Goal: Task Accomplishment & Management: Manage account settings

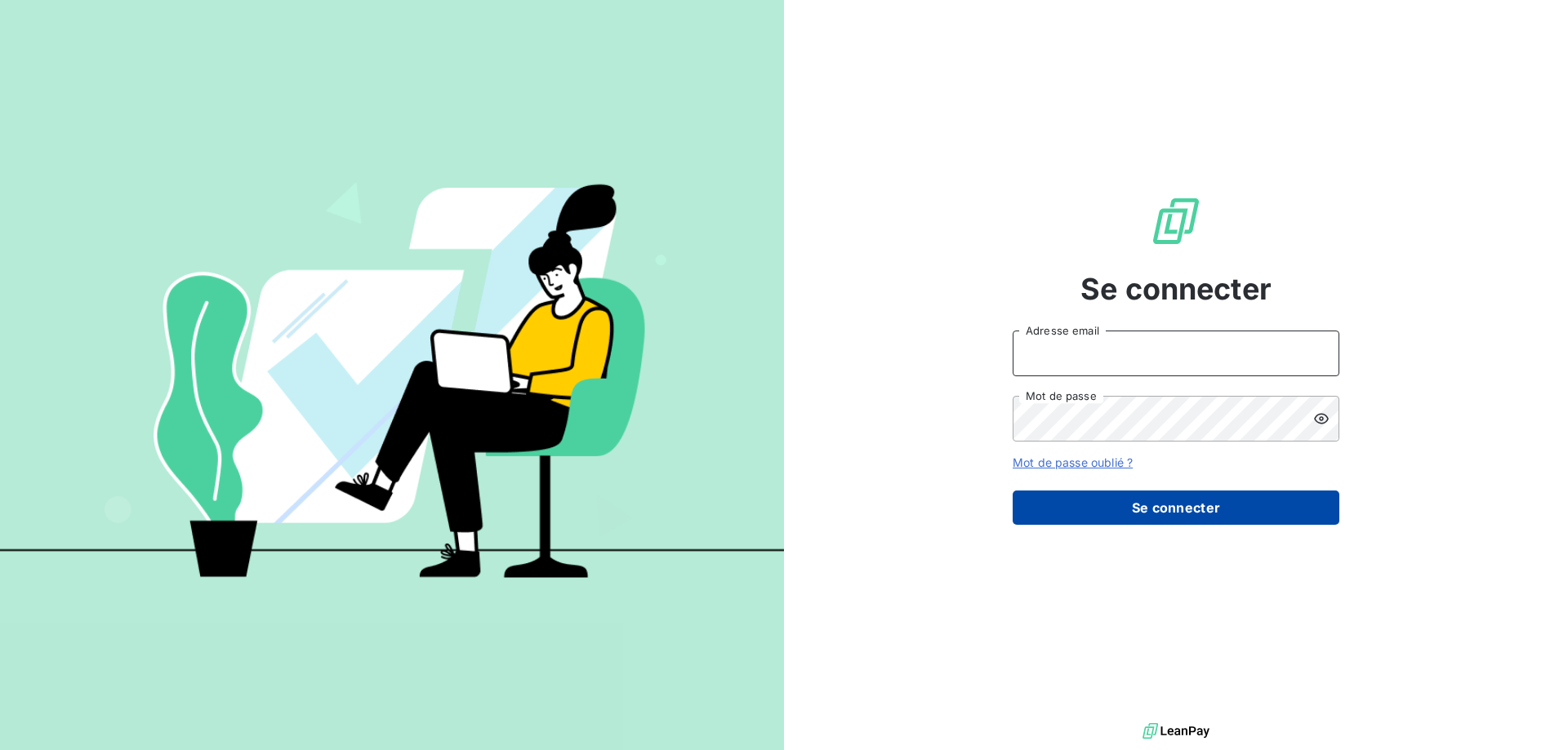
type input "[EMAIL_ADDRESS][PERSON_NAME][DOMAIN_NAME]"
click at [1166, 506] on button "Se connecter" at bounding box center [1176, 507] width 327 height 34
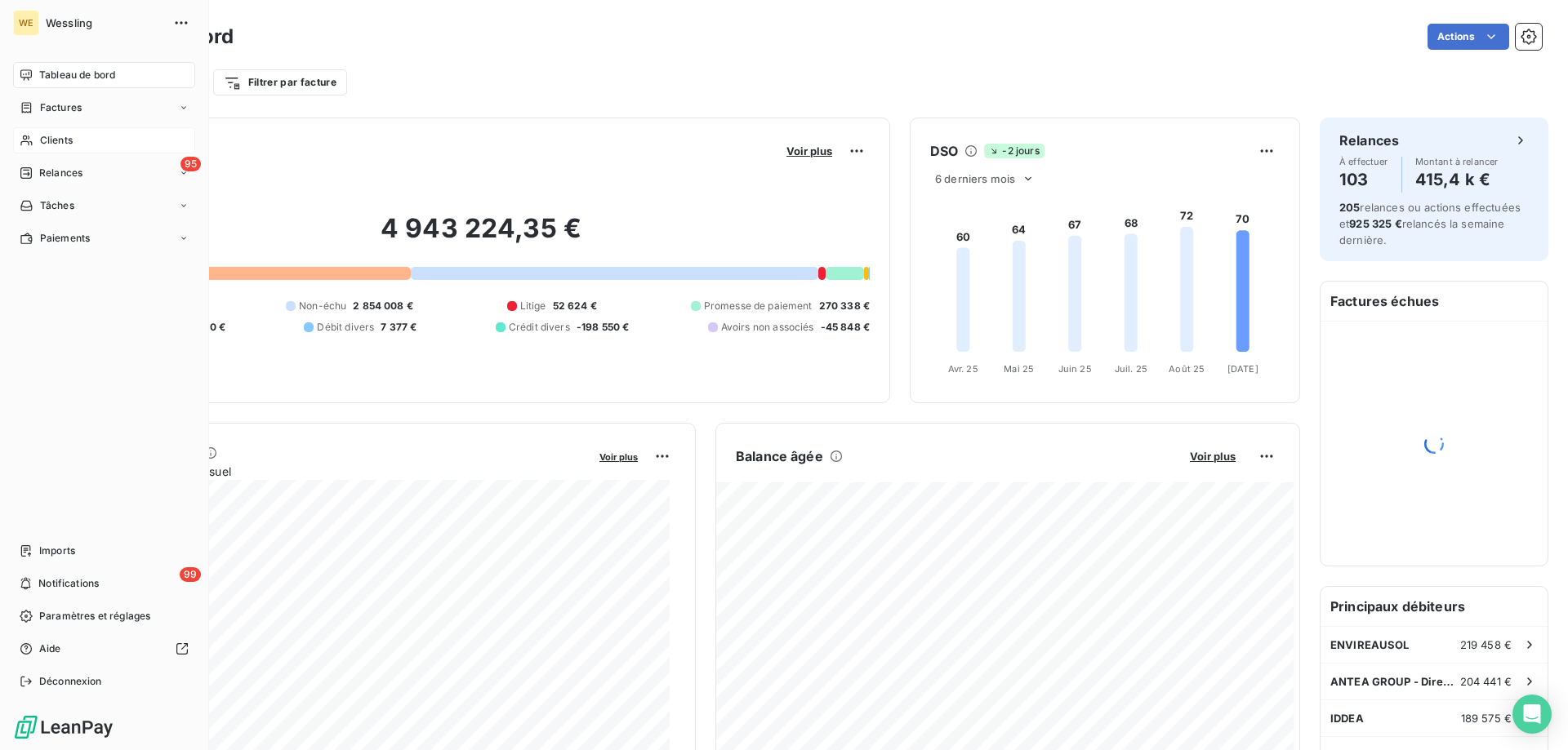
click at [49, 141] on span "Clients" at bounding box center [56, 140] width 32 height 15
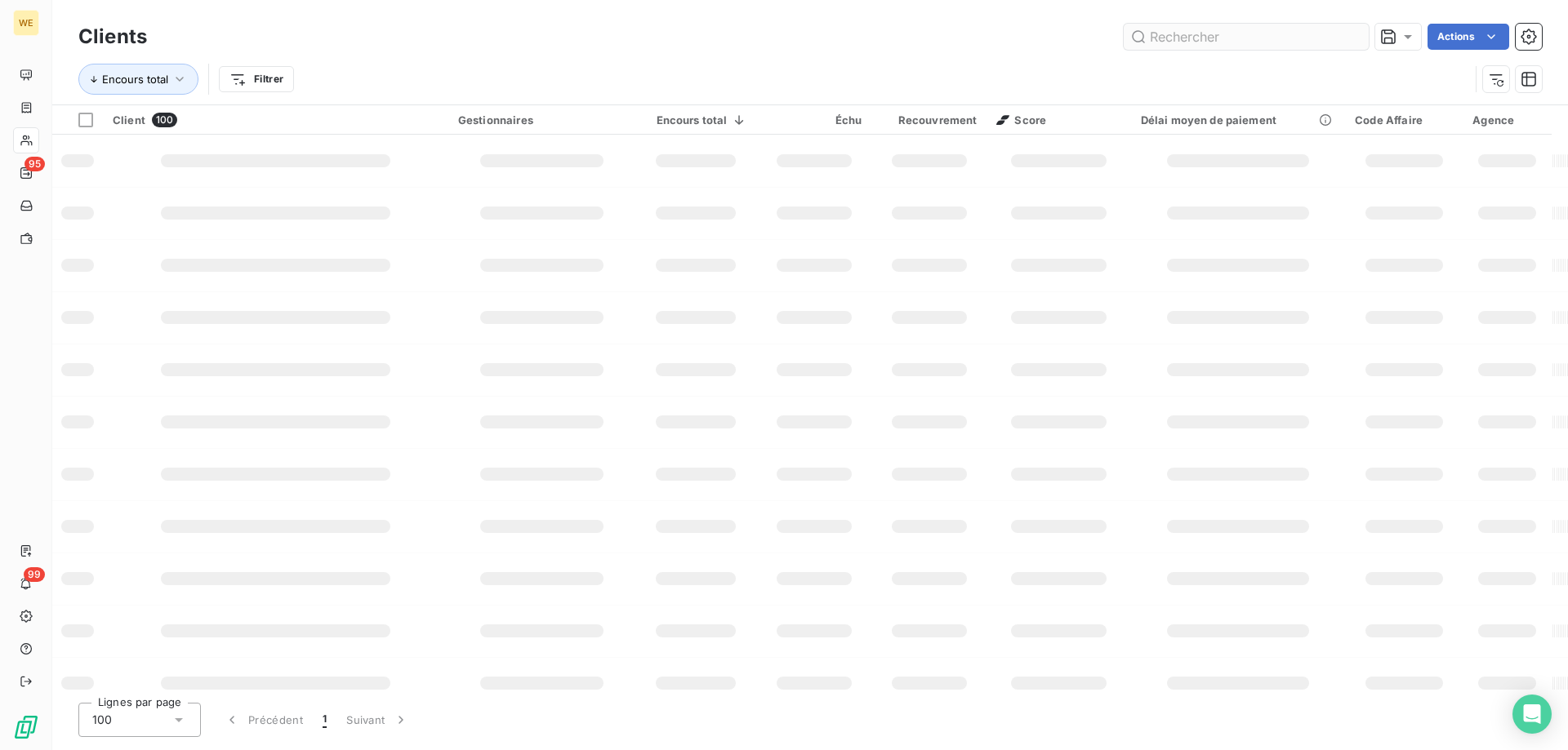
click at [1195, 39] on input "text" at bounding box center [1246, 37] width 245 height 26
type input "GIE GAM"
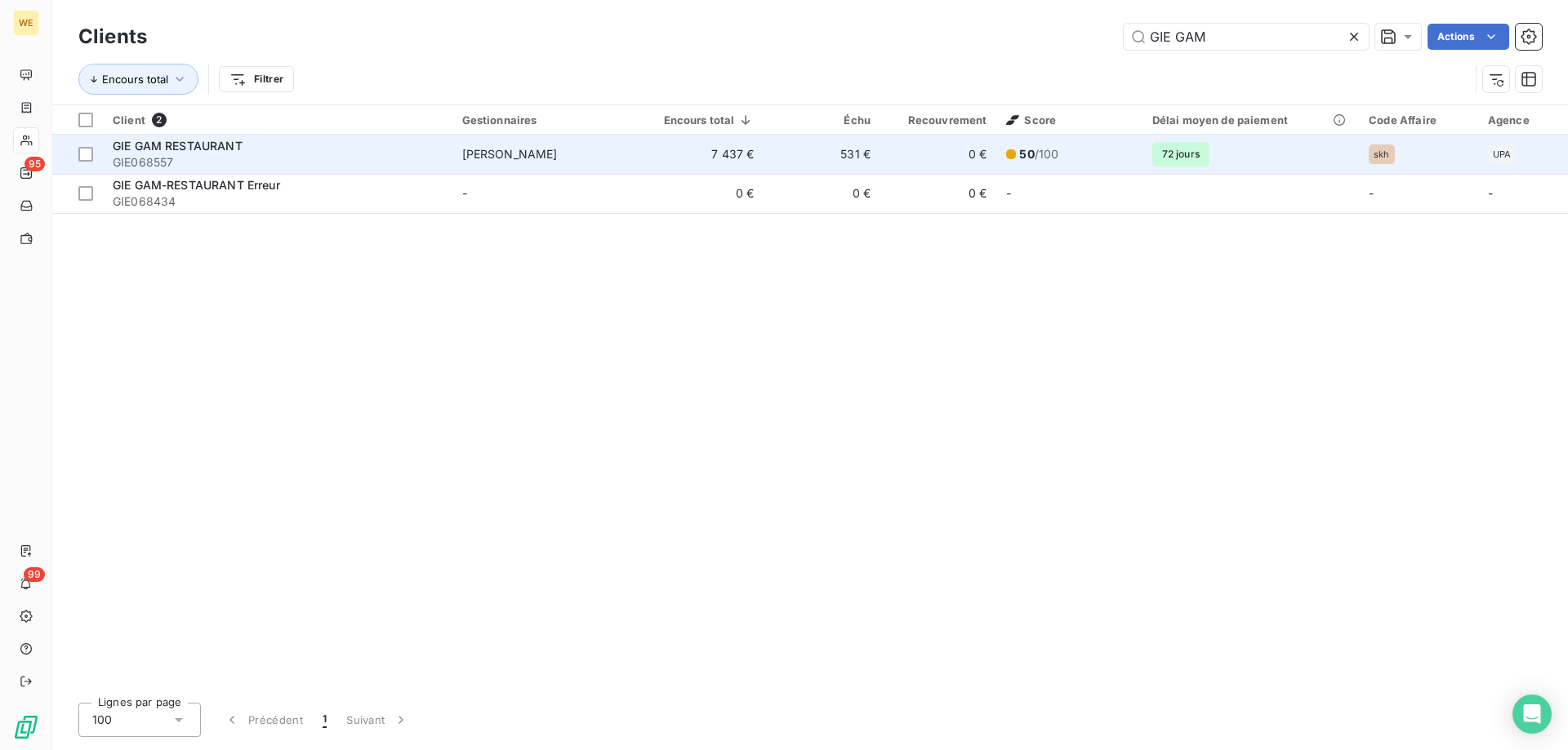
click at [520, 149] on span "[PERSON_NAME]" at bounding box center [509, 154] width 95 height 14
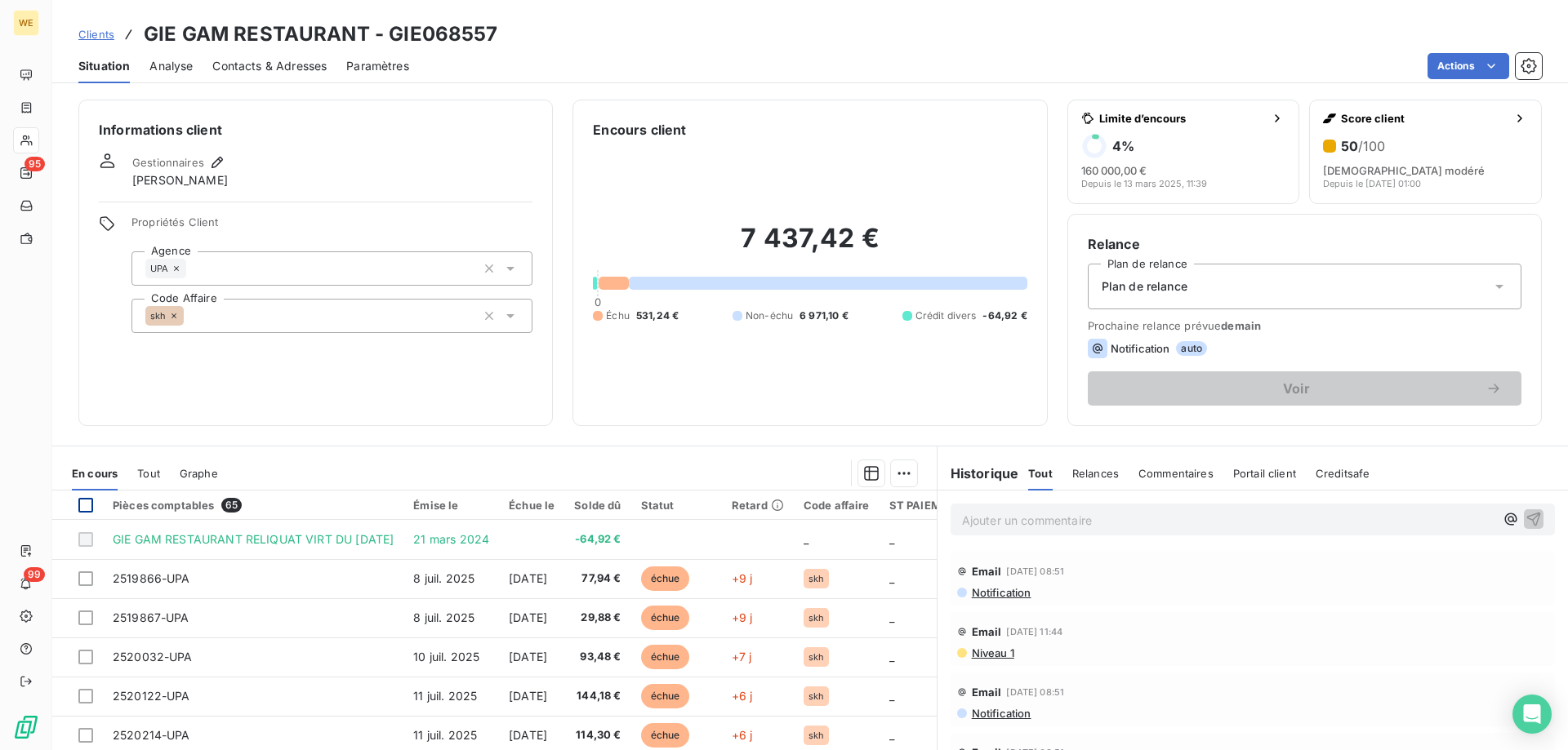
click at [84, 506] on div at bounding box center [86, 505] width 15 height 15
click at [896, 470] on html "WE 95 99 Clients GIE GAM RESTAURANT - GIE068557 Situation Analyse Contacts & Ad…" at bounding box center [784, 375] width 1568 height 750
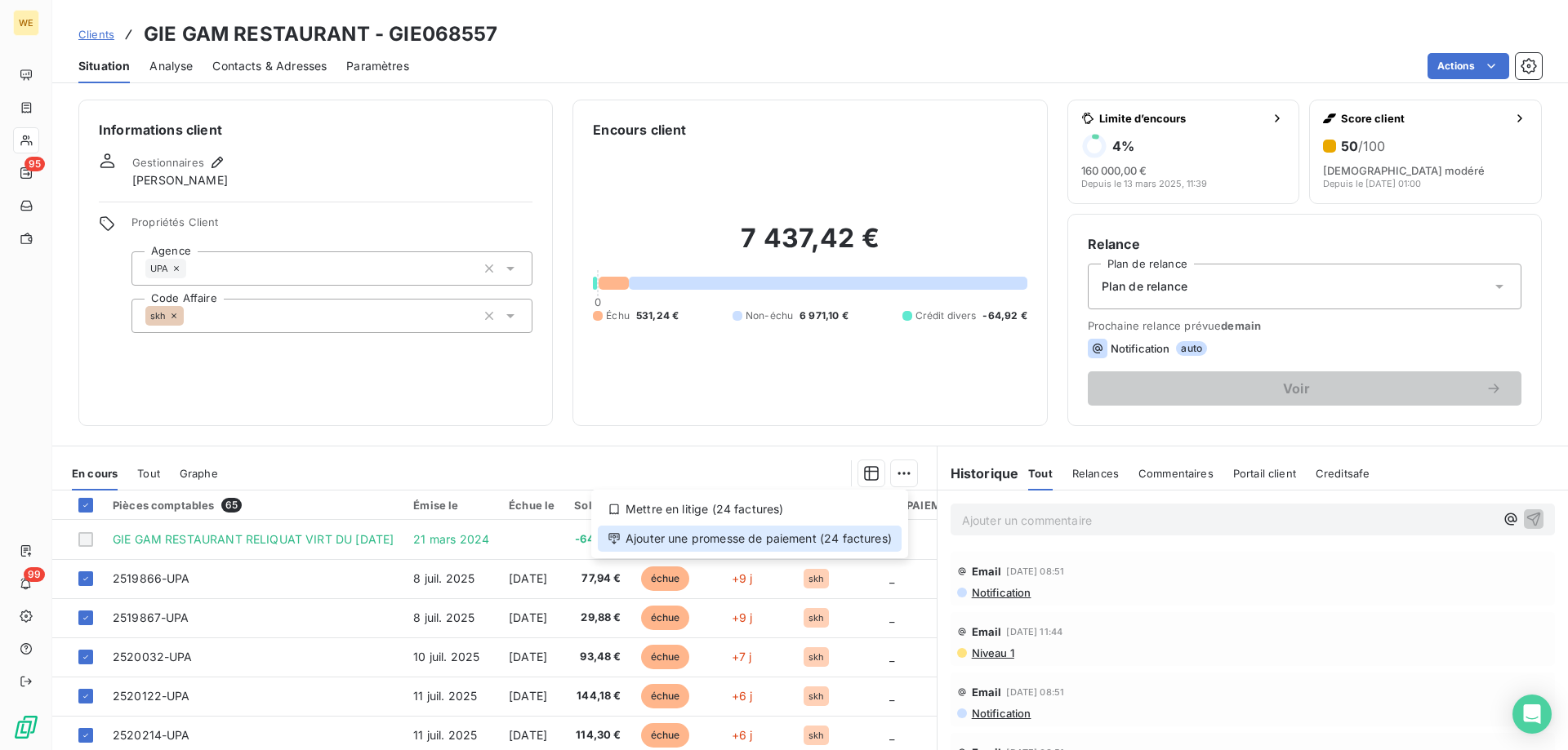
click at [869, 544] on div "Ajouter une promesse de paiement (24 factures)" at bounding box center [749, 539] width 304 height 26
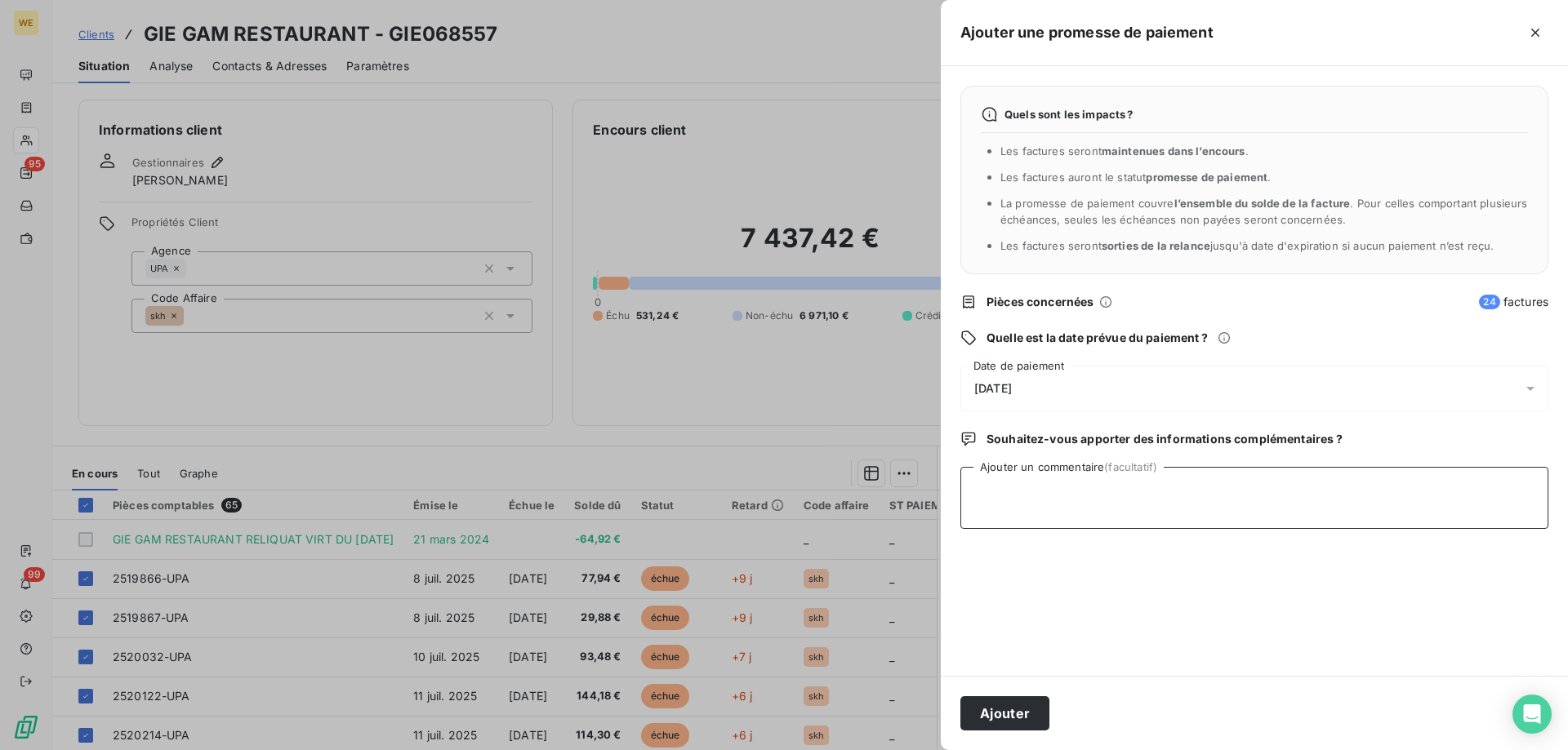
click at [1009, 526] on textarea "Ajouter un commentaire (facultatif)" at bounding box center [1254, 498] width 588 height 62
click at [1542, 40] on icon "button" at bounding box center [1535, 32] width 17 height 17
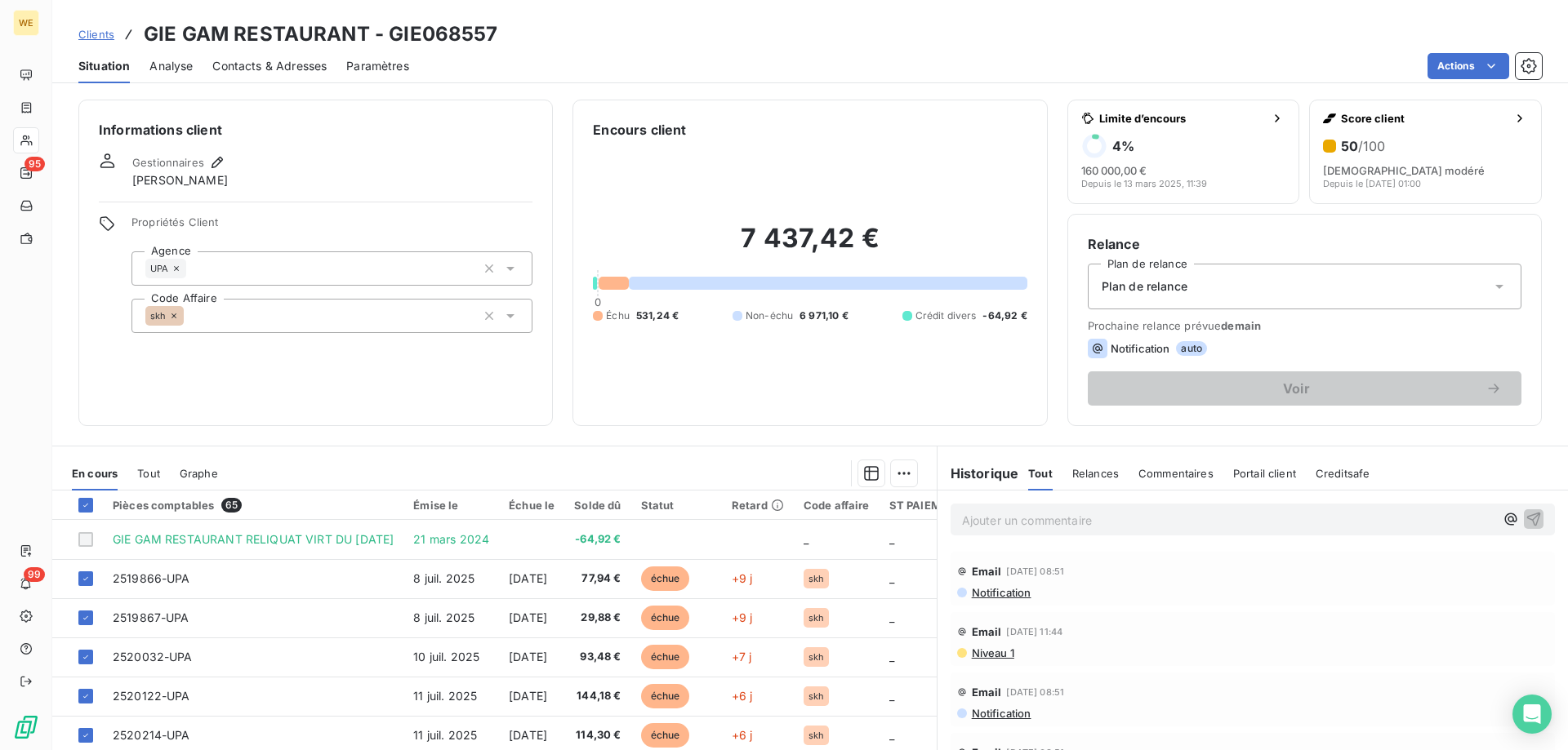
click at [191, 387] on div "Informations client Gestionnaires Léna SOUKHAREVSKOFF Propriétés Client Agence …" at bounding box center [315, 263] width 474 height 327
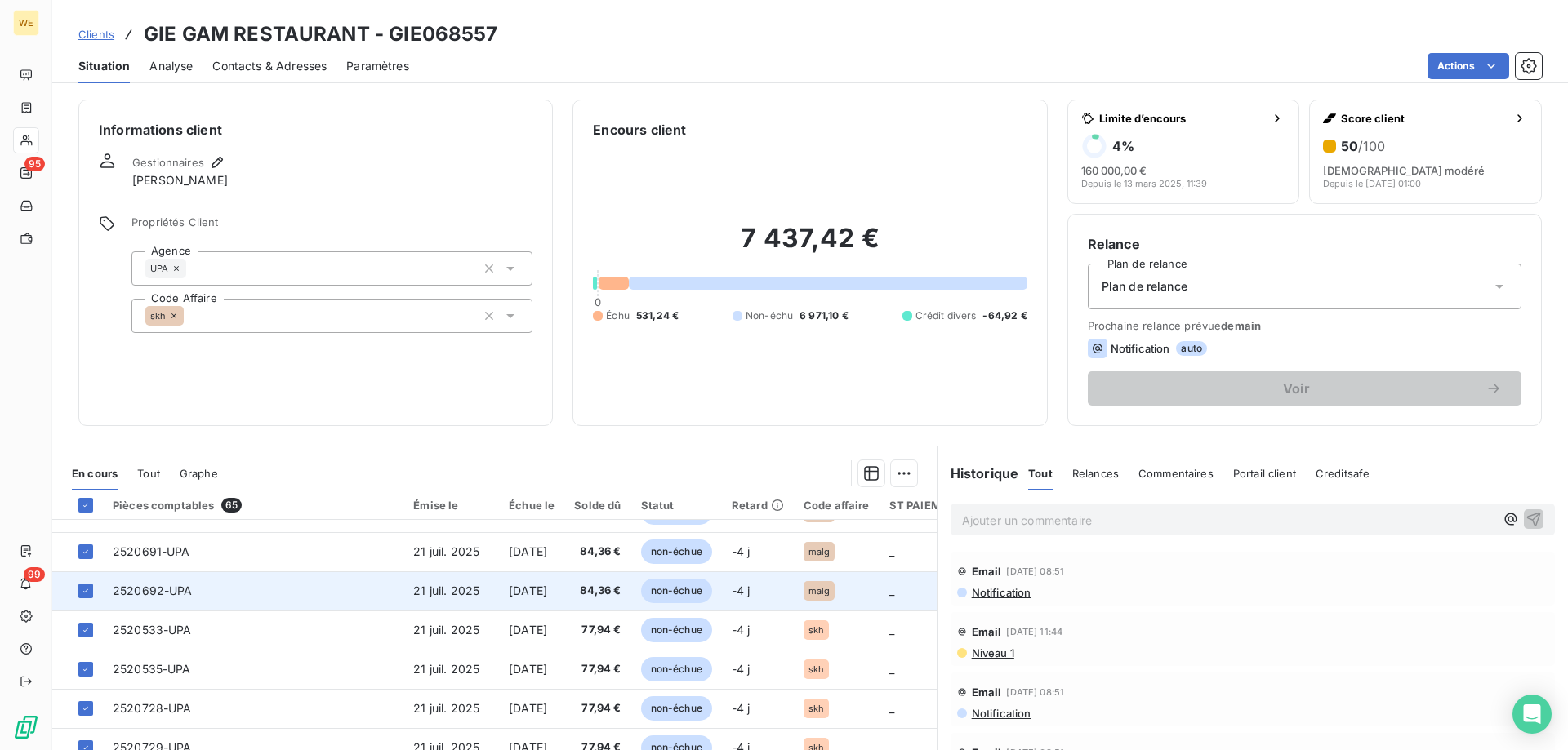
scroll to position [702, 0]
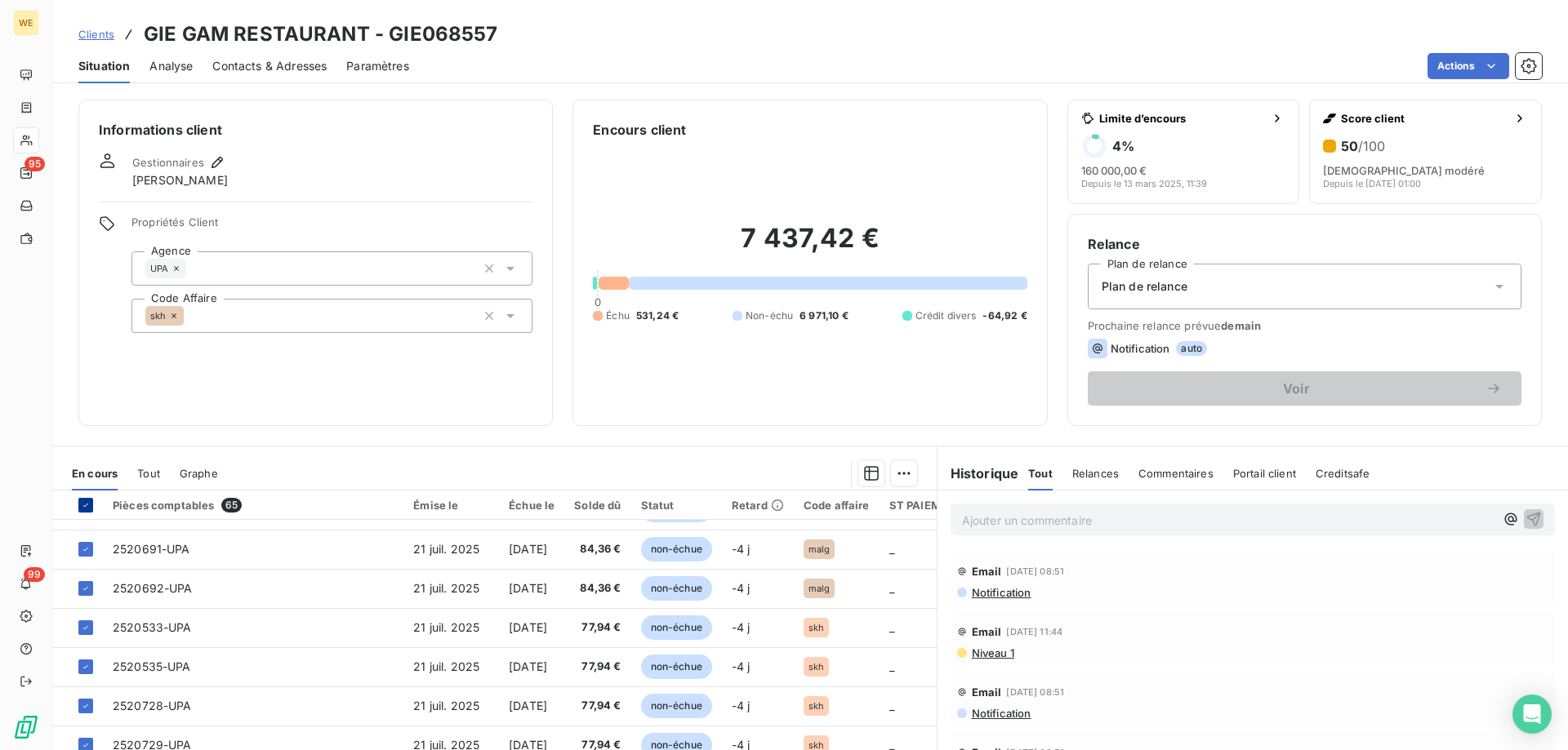
drag, startPoint x: 84, startPoint y: 506, endPoint x: 66, endPoint y: 542, distance: 40.2
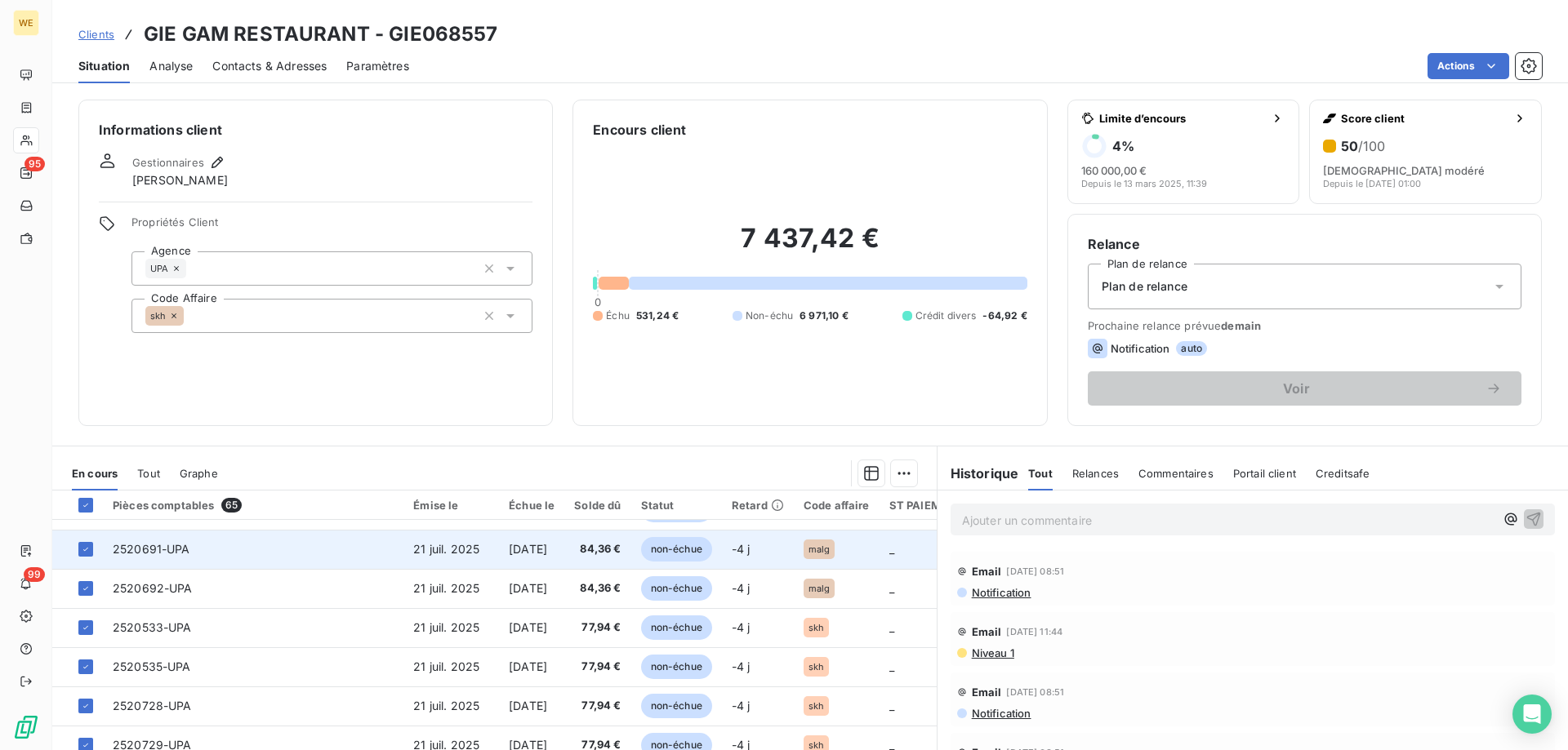
click at [84, 506] on icon at bounding box center [86, 505] width 10 height 10
click at [91, 546] on div at bounding box center [86, 549] width 15 height 15
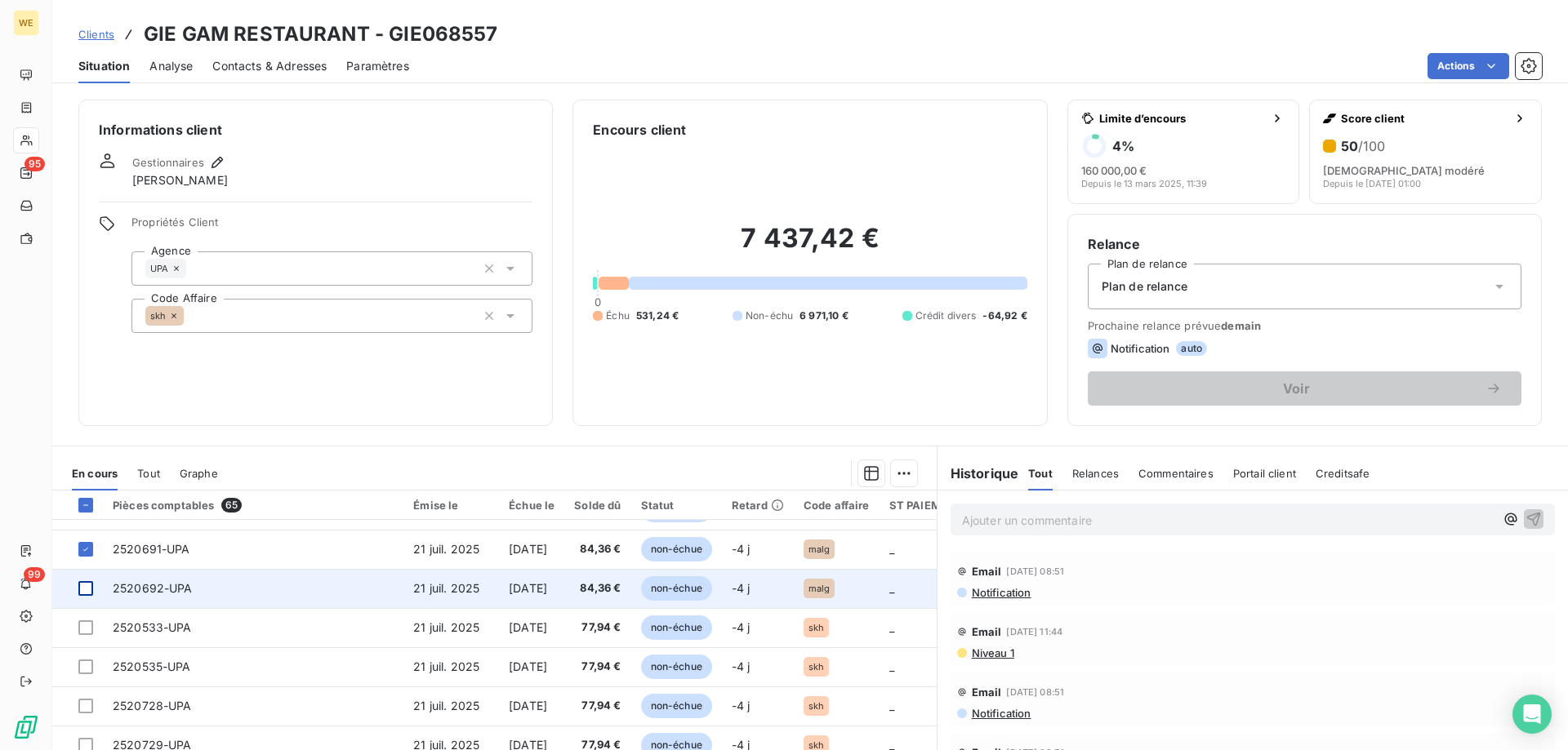
click at [89, 583] on div at bounding box center [86, 588] width 15 height 15
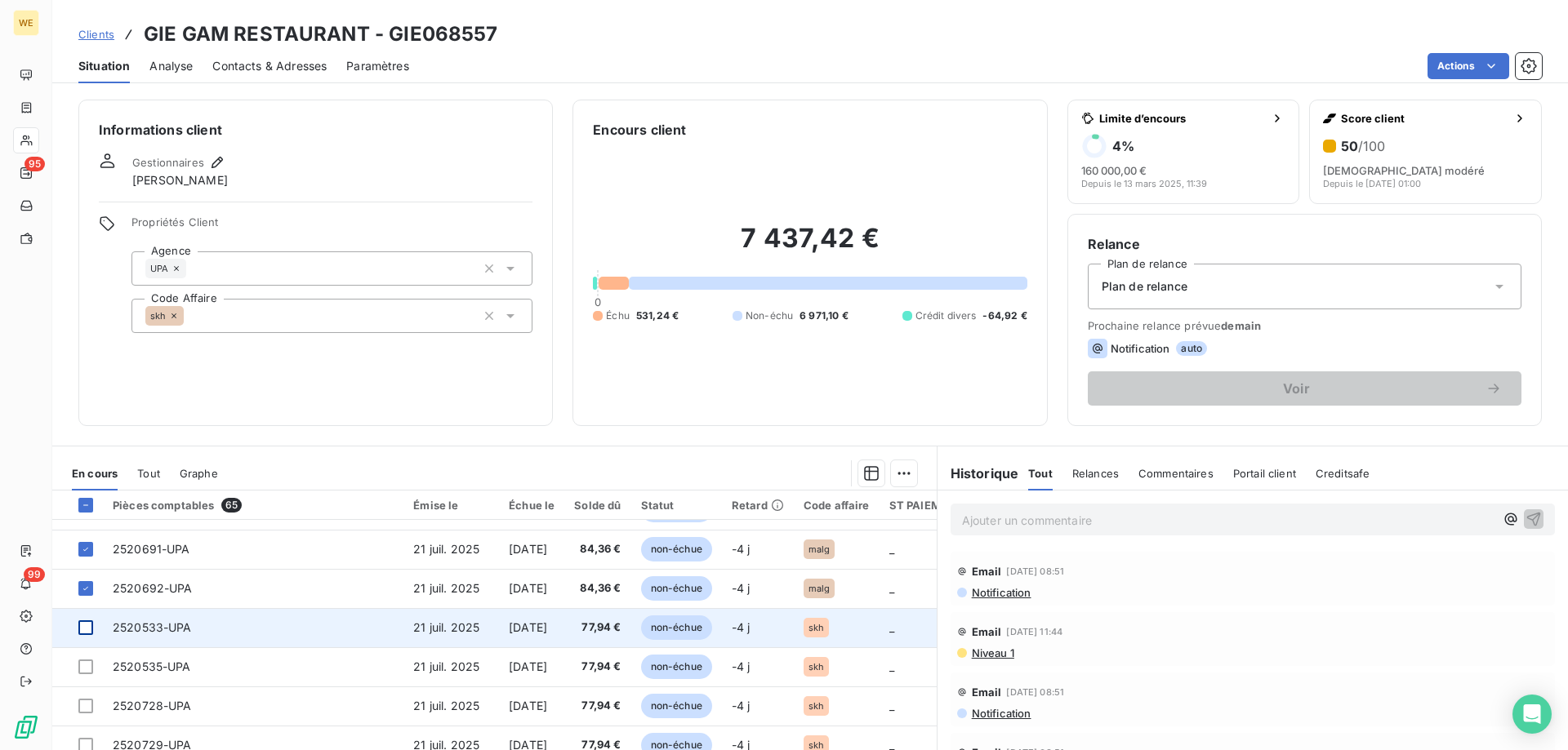
click at [84, 621] on div at bounding box center [86, 628] width 15 height 15
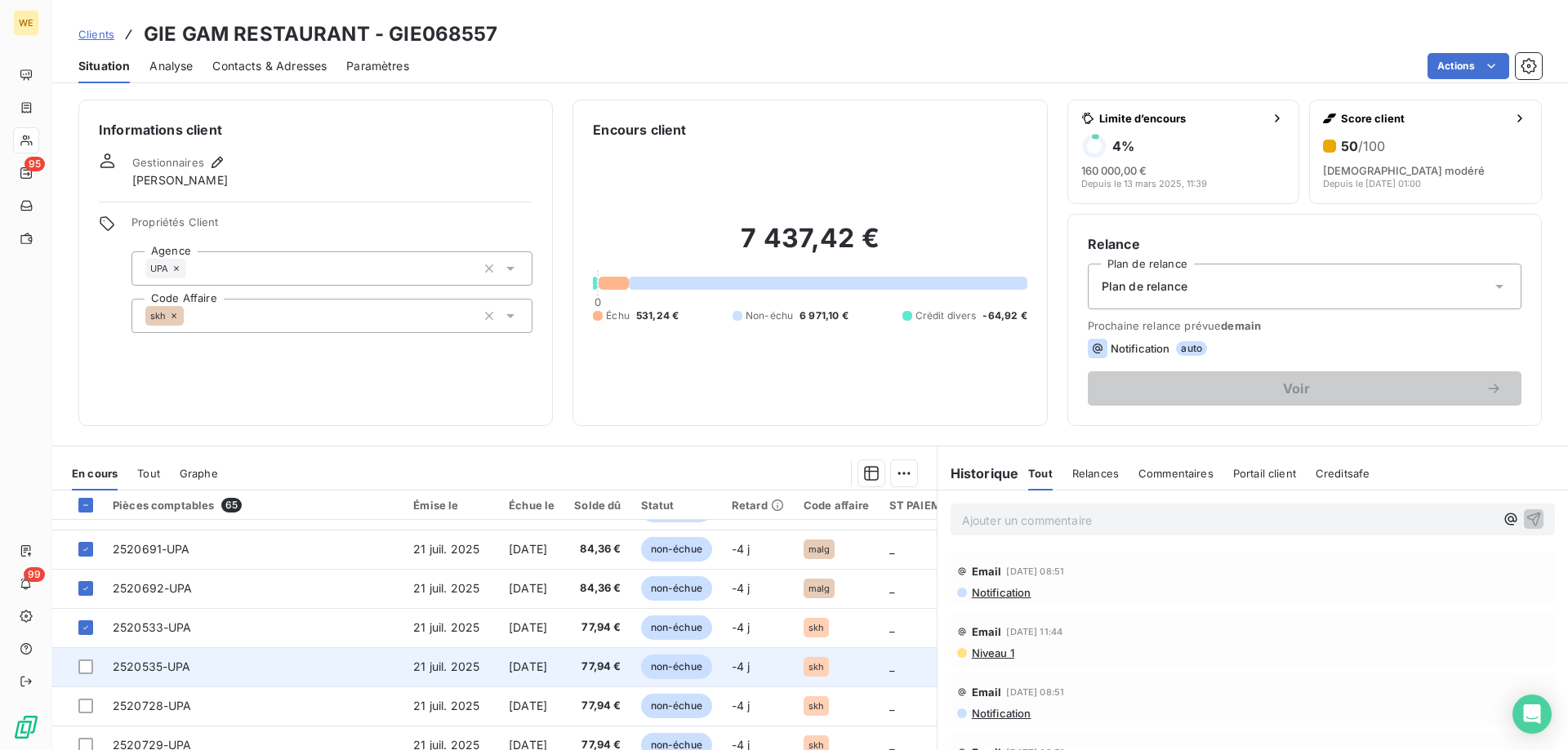
click at [82, 663] on div at bounding box center [86, 666] width 15 height 15
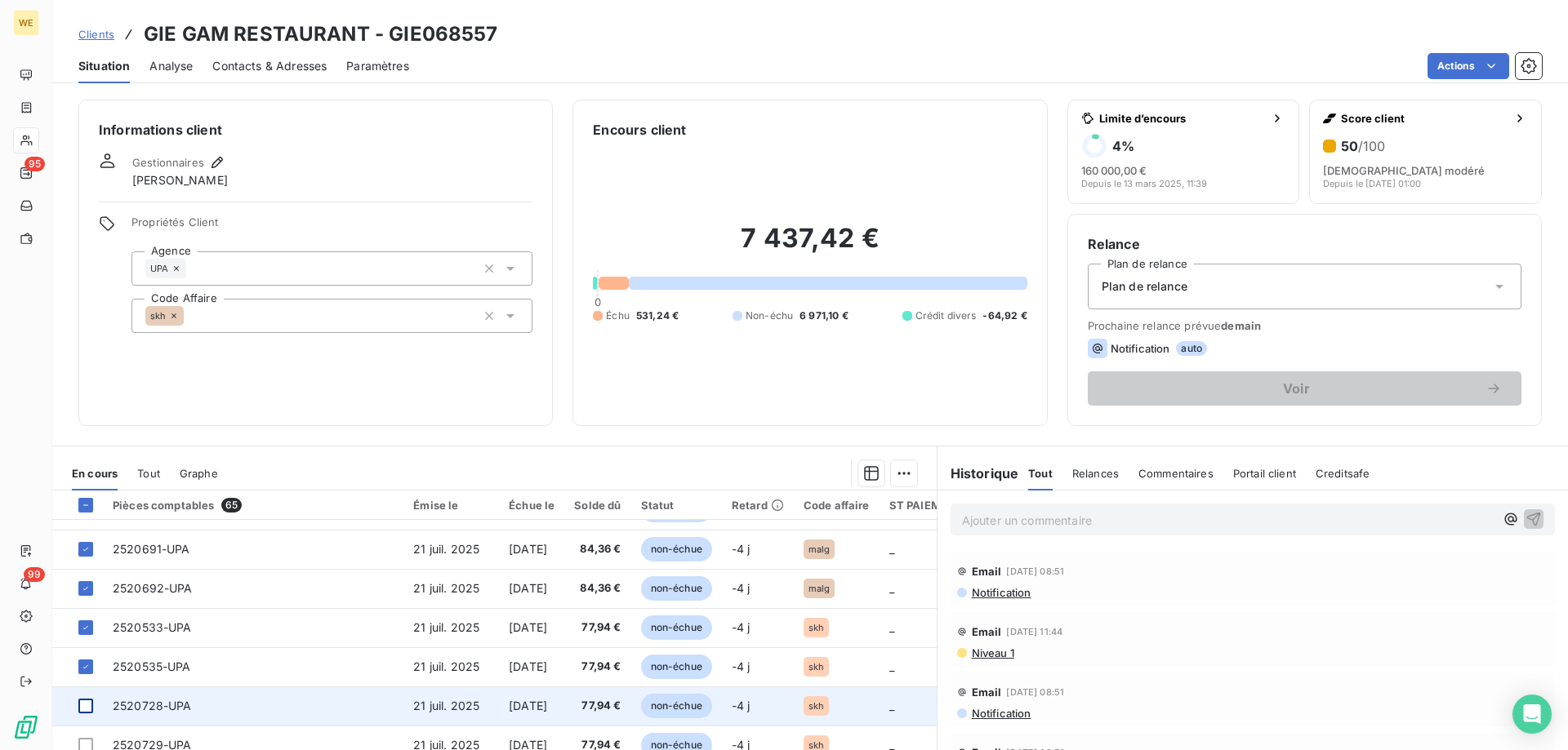
click at [81, 703] on div at bounding box center [86, 705] width 15 height 15
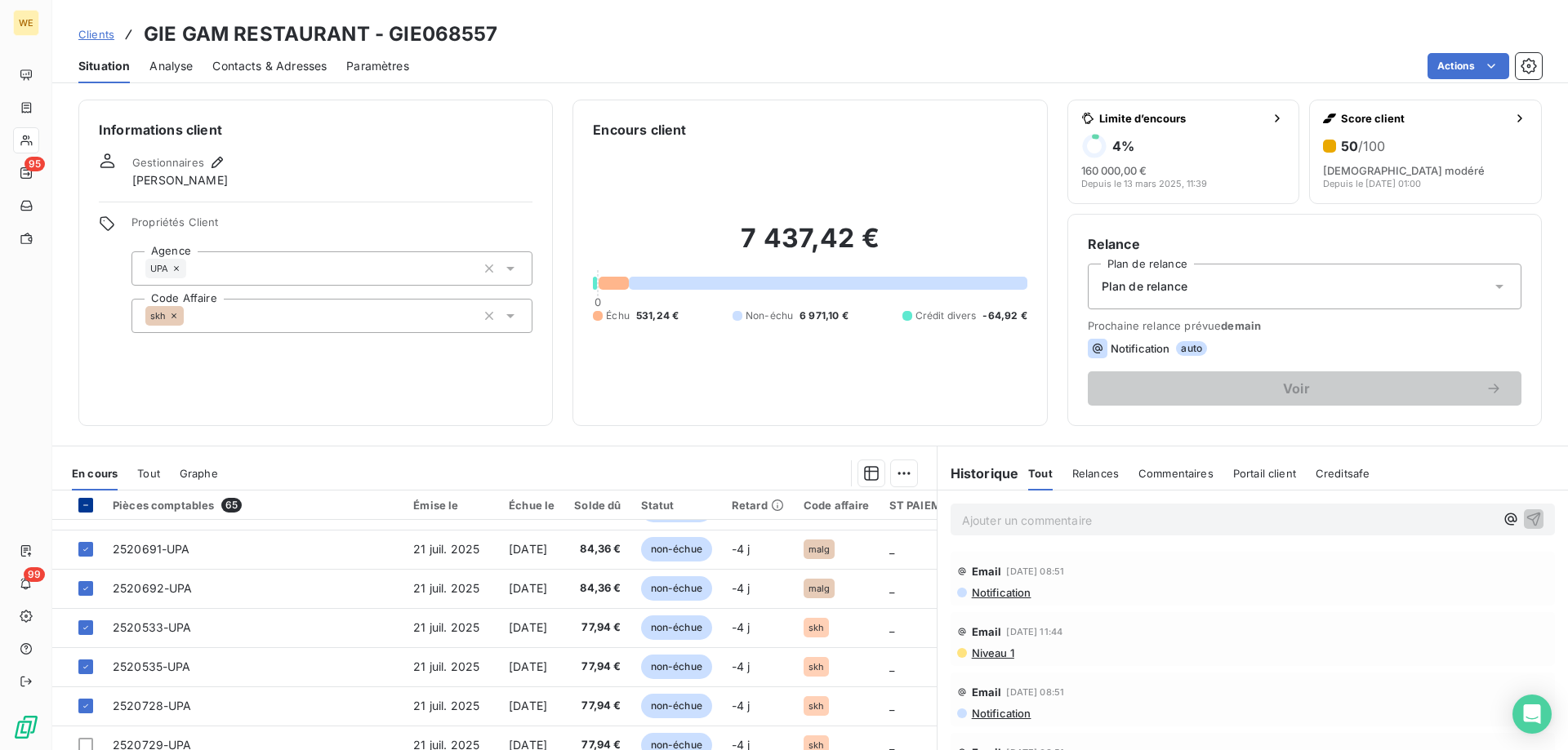
click at [84, 508] on icon at bounding box center [86, 505] width 10 height 10
click at [85, 508] on icon at bounding box center [86, 505] width 10 height 10
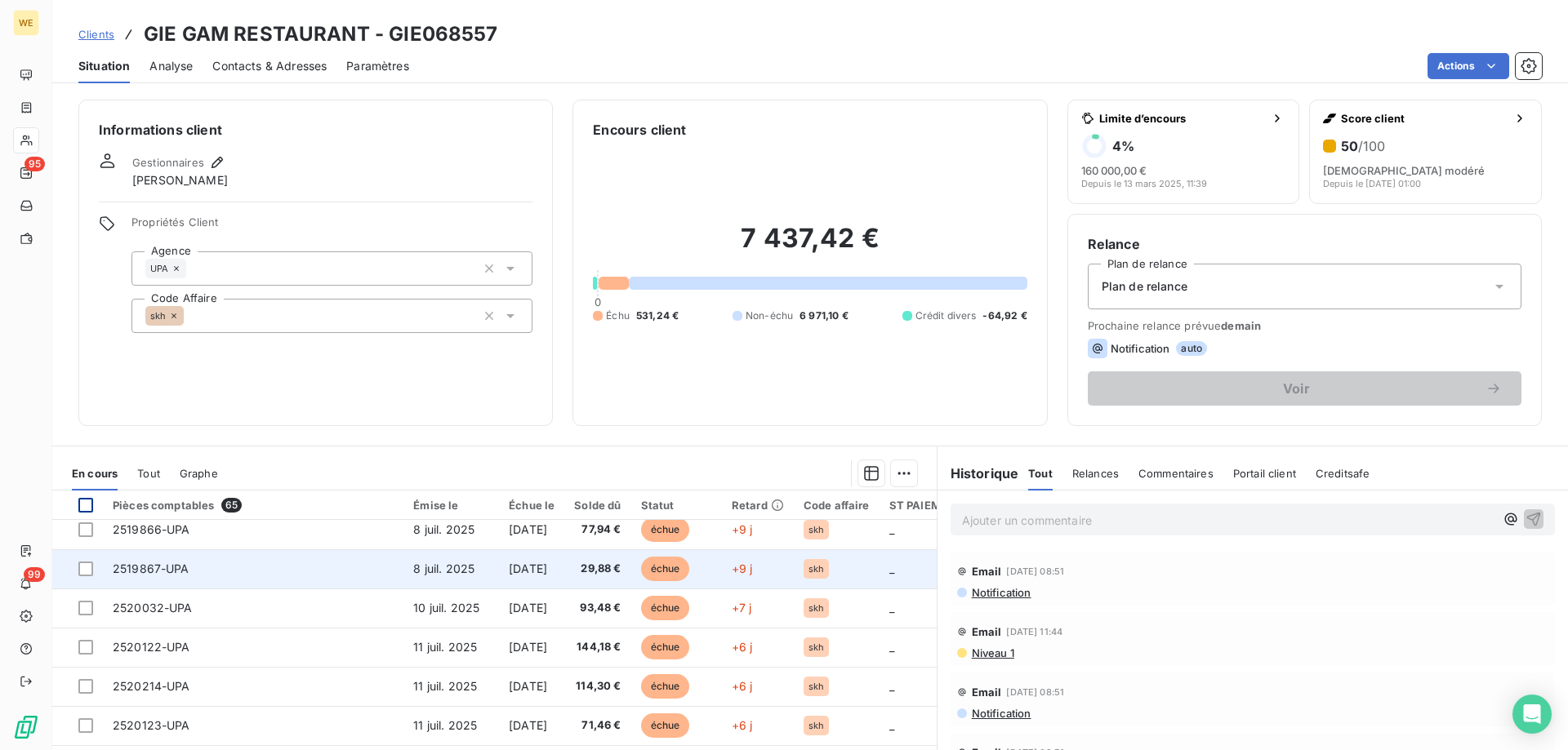
scroll to position [0, 0]
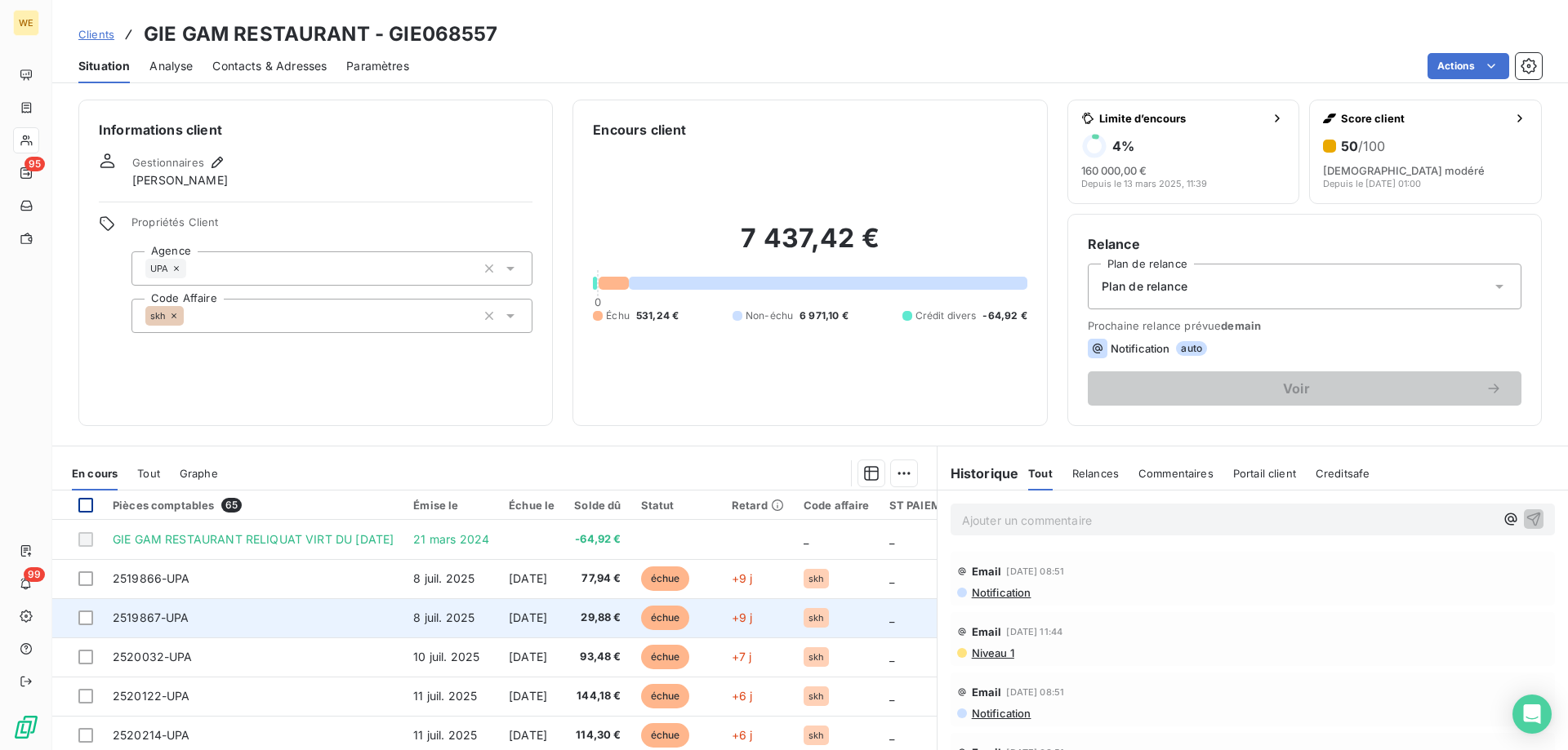
drag, startPoint x: 87, startPoint y: 574, endPoint x: 74, endPoint y: 630, distance: 57.5
click at [87, 575] on div at bounding box center [86, 578] width 15 height 15
click at [85, 628] on td at bounding box center [78, 617] width 51 height 39
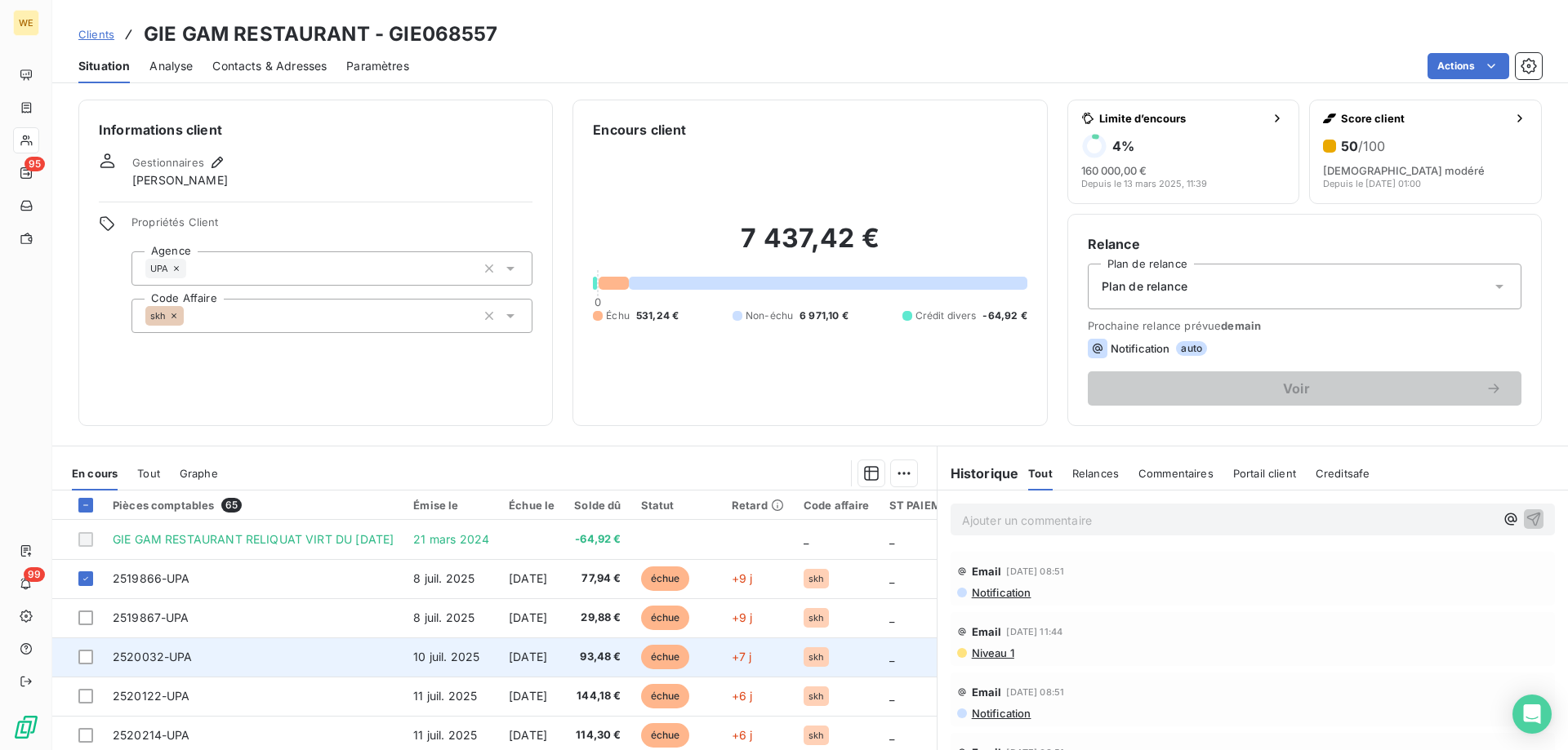
drag, startPoint x: 82, startPoint y: 618, endPoint x: 78, endPoint y: 646, distance: 28.3
click at [82, 620] on div at bounding box center [86, 617] width 15 height 15
click at [86, 664] on div at bounding box center [86, 657] width 15 height 15
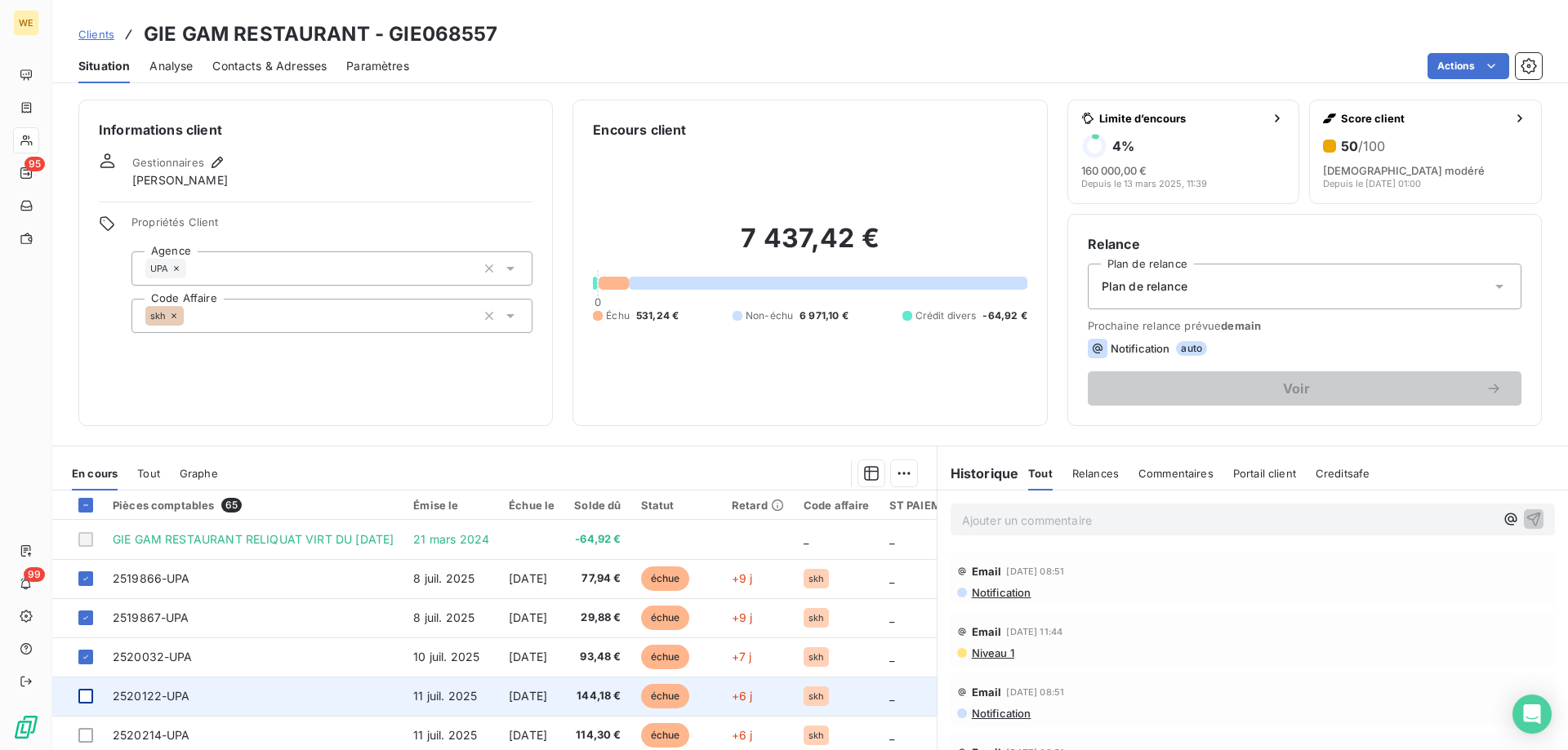
click at [81, 697] on div at bounding box center [86, 696] width 15 height 15
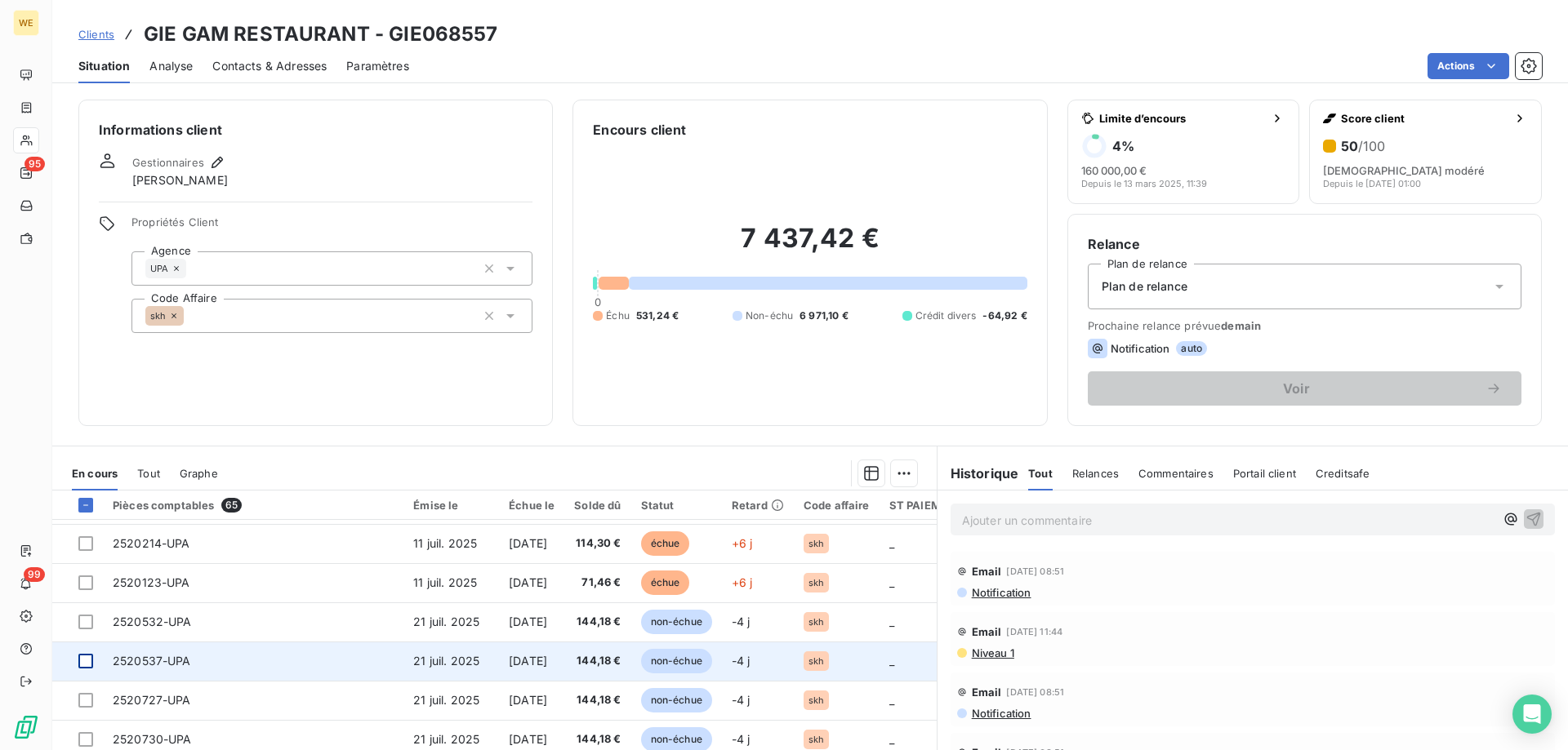
scroll to position [163, 0]
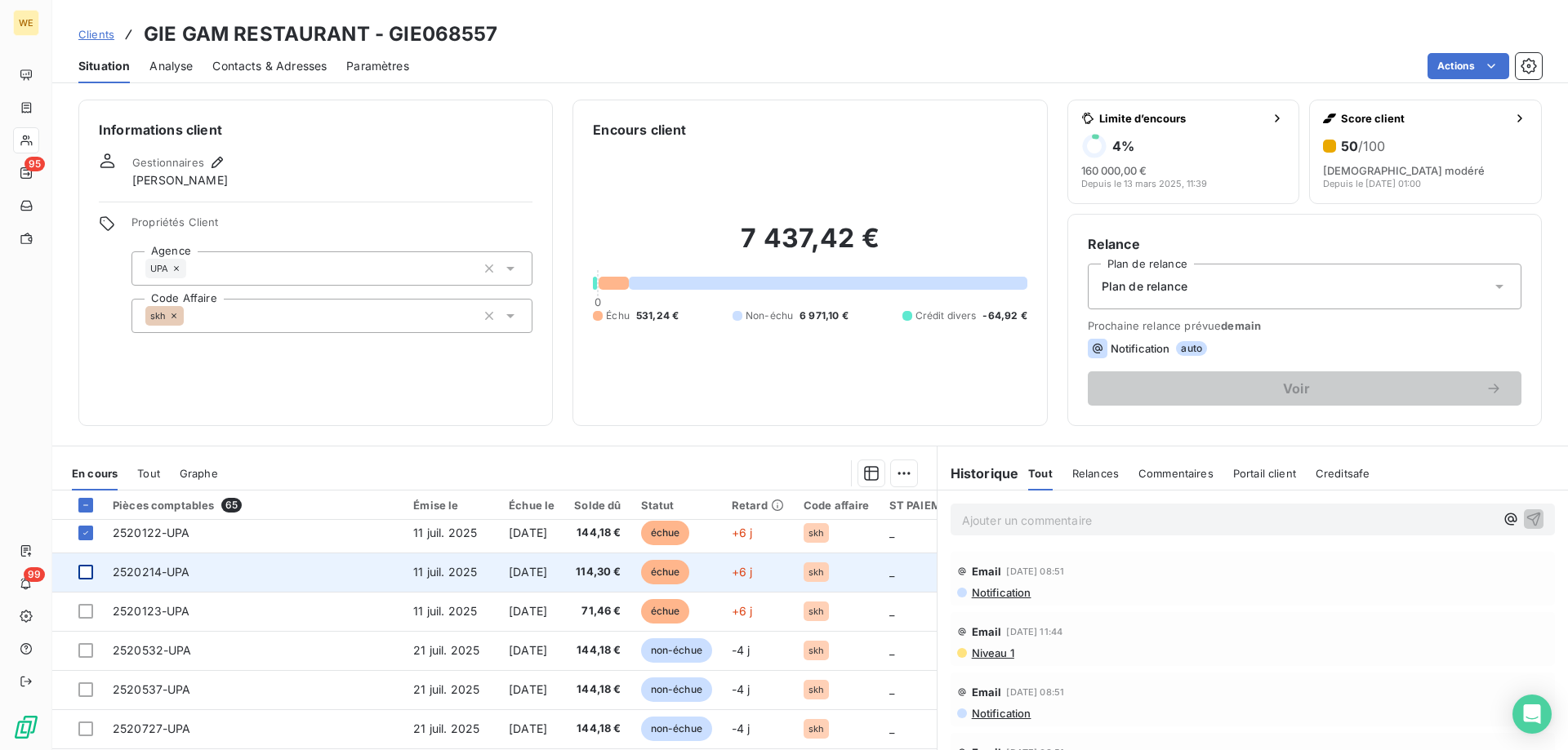
click at [91, 575] on div at bounding box center [86, 572] width 15 height 15
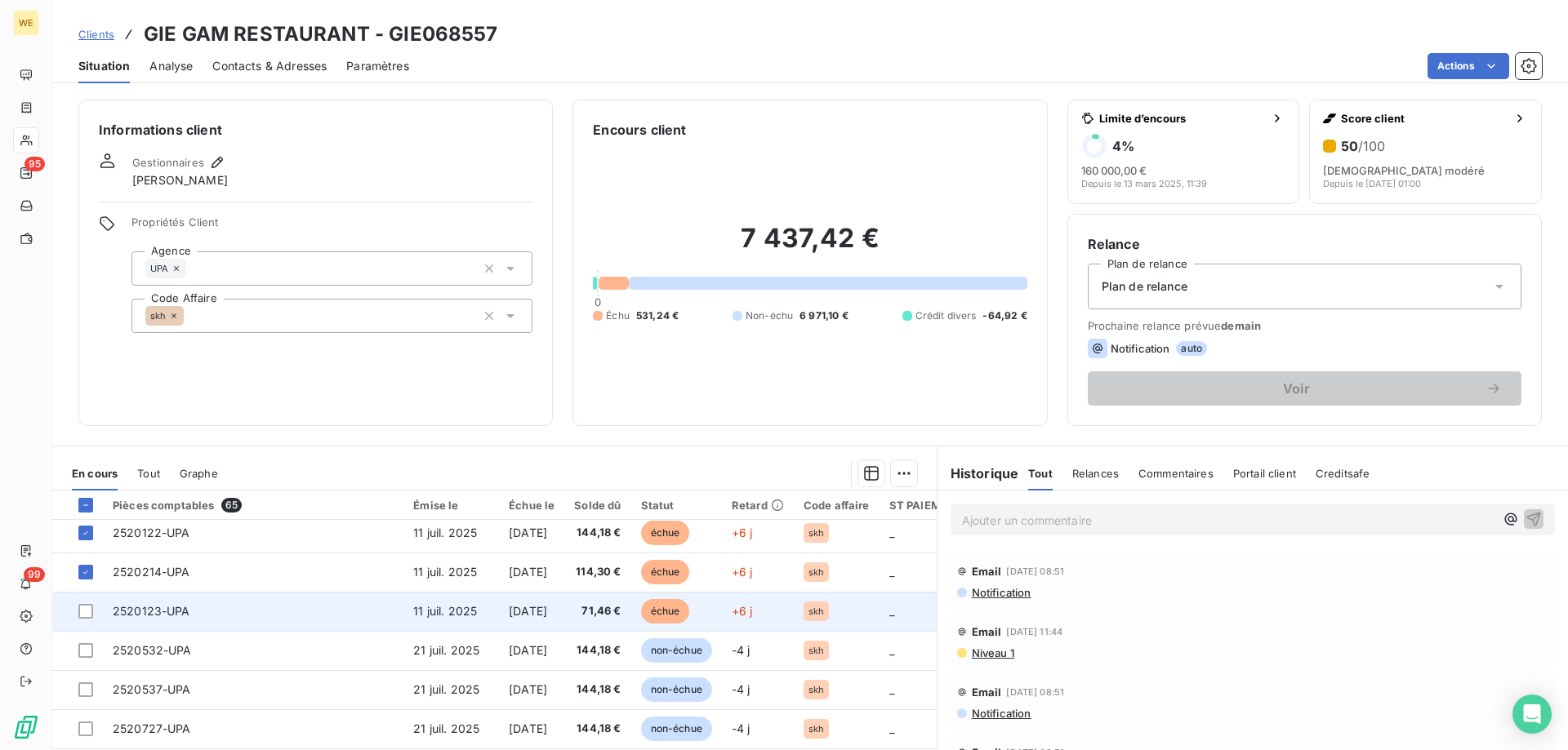
click at [85, 621] on td at bounding box center [78, 611] width 51 height 39
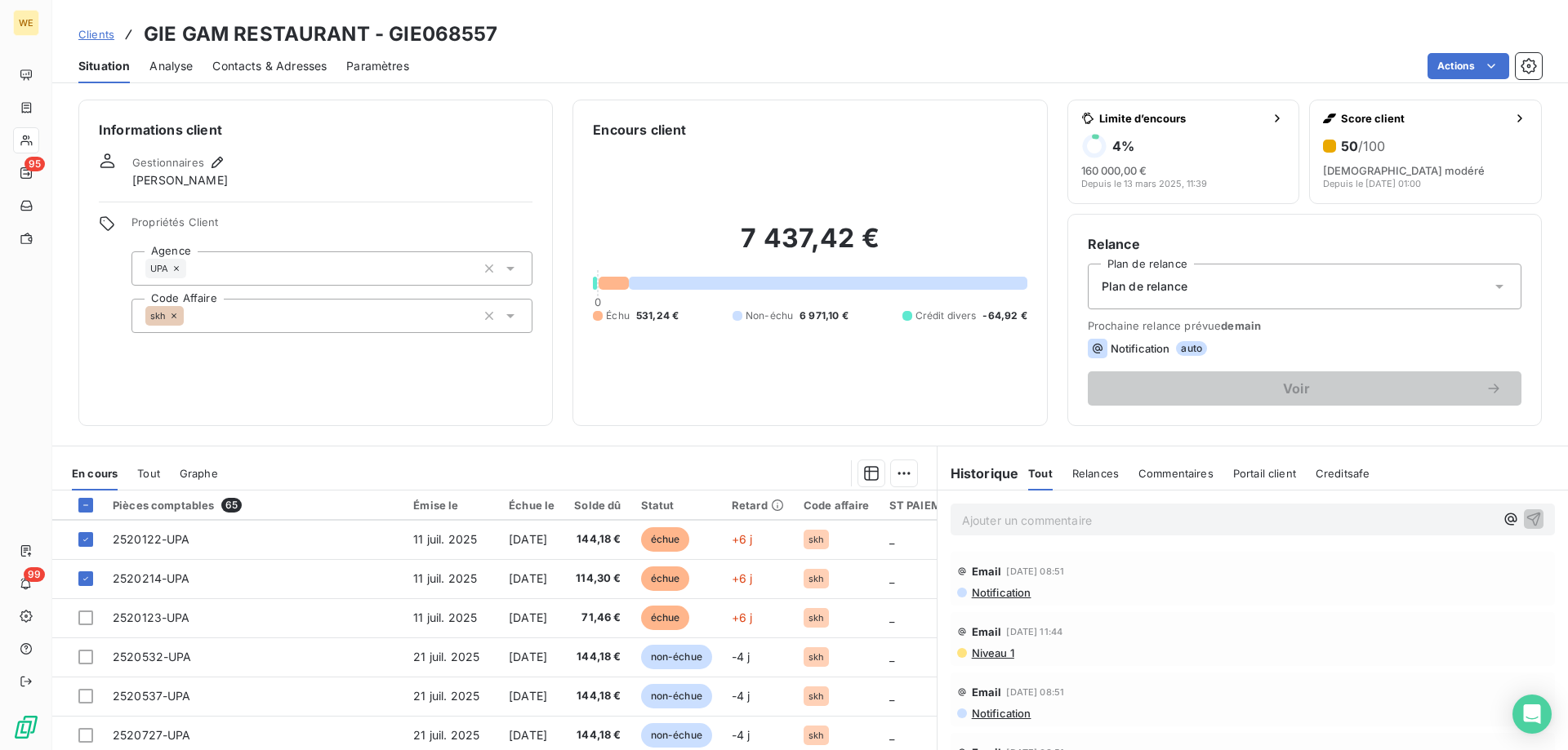
scroll to position [244, 0]
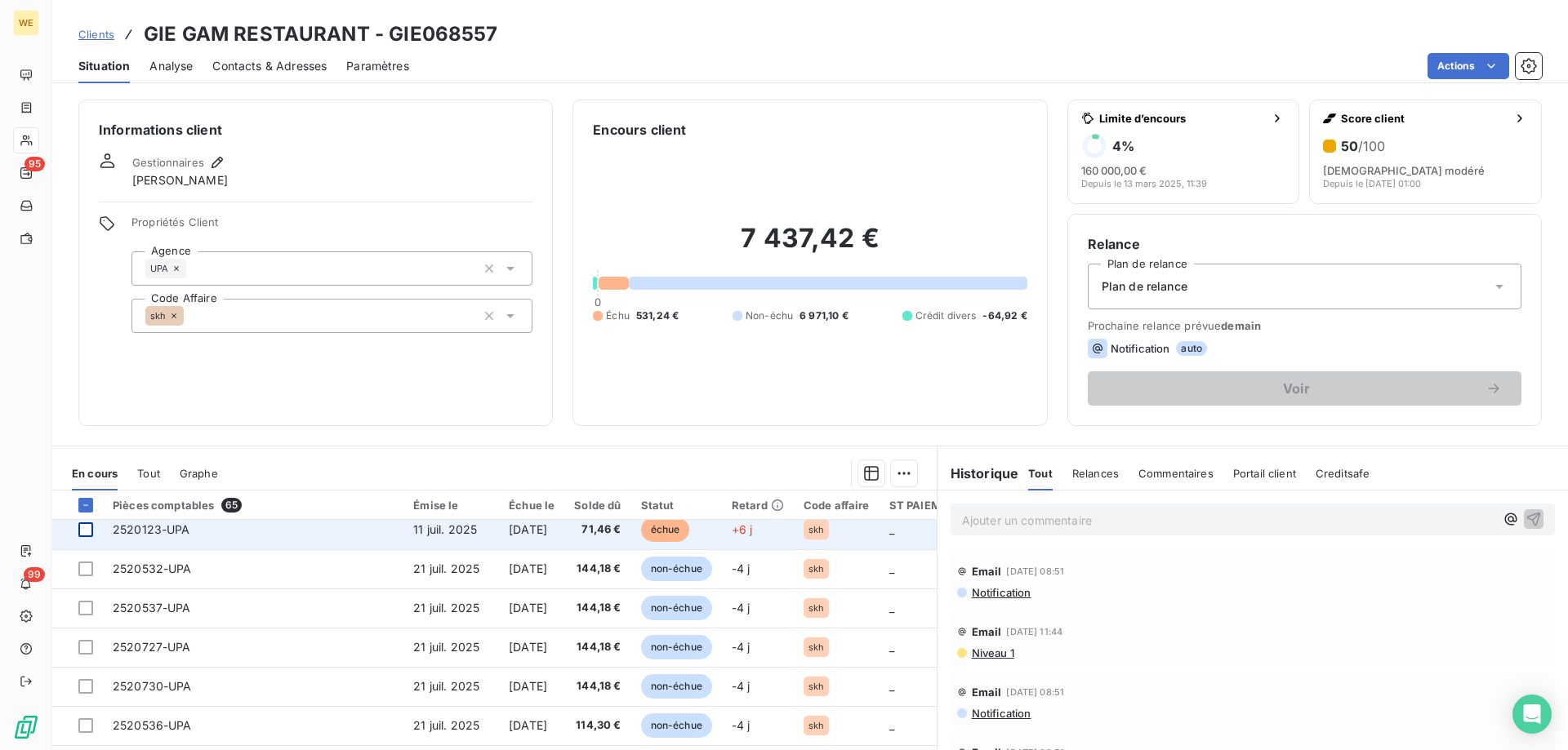
click at [87, 533] on div at bounding box center [86, 529] width 15 height 15
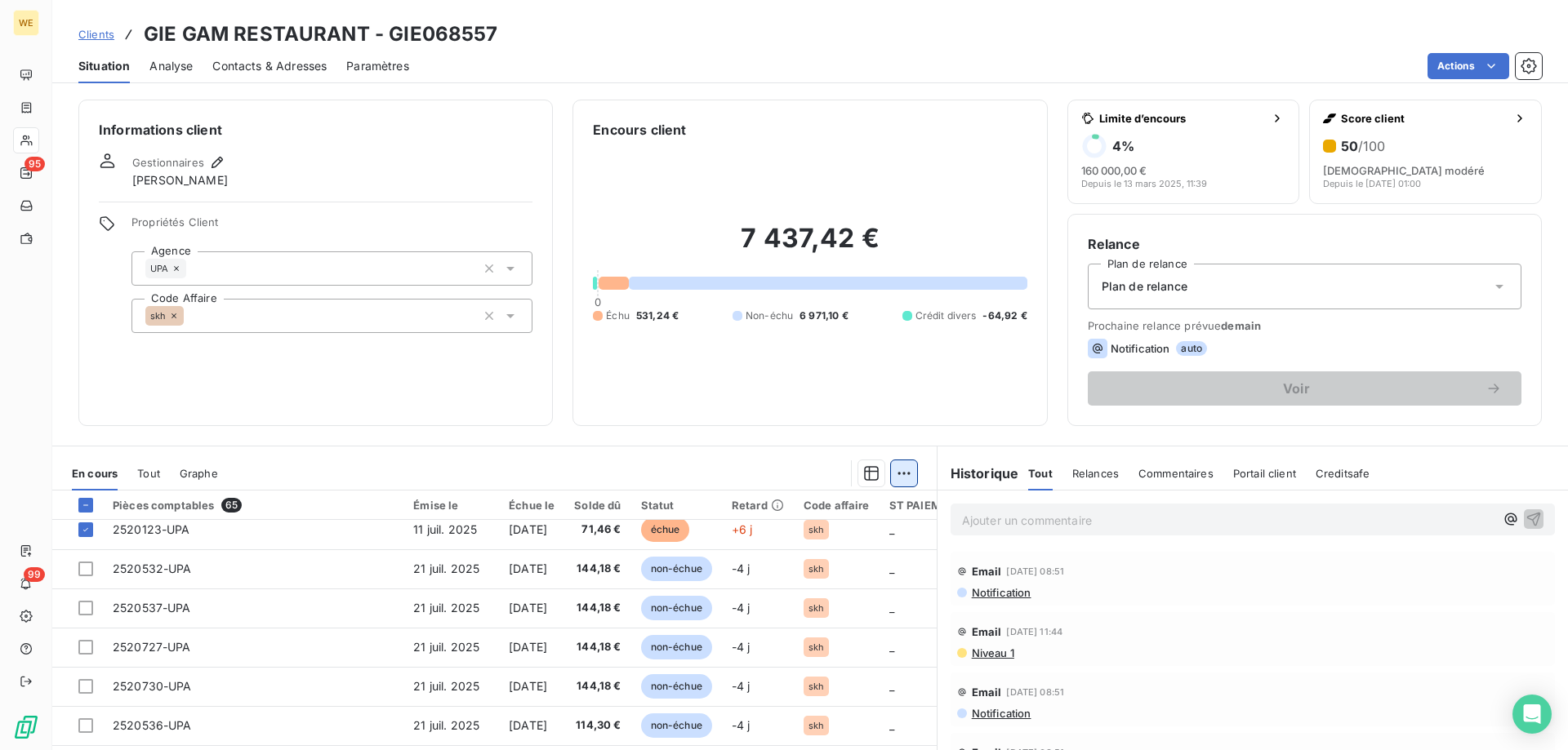
click at [898, 475] on html "WE 95 99 Clients GIE GAM RESTAURANT - GIE068557 Situation Analyse Contacts & Ad…" at bounding box center [784, 375] width 1568 height 750
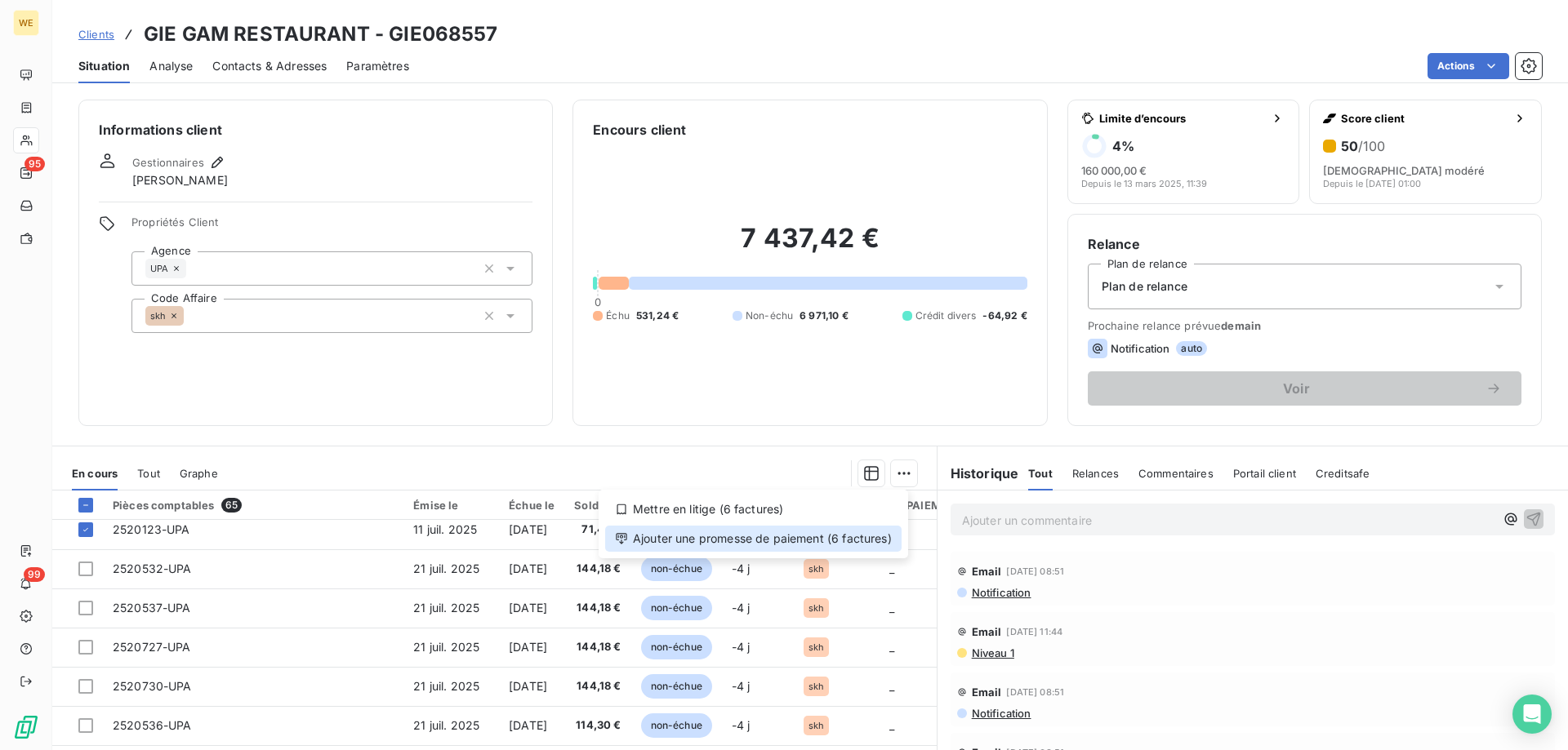
click at [880, 543] on div "Ajouter une promesse de paiement (6 factures)" at bounding box center [753, 539] width 296 height 26
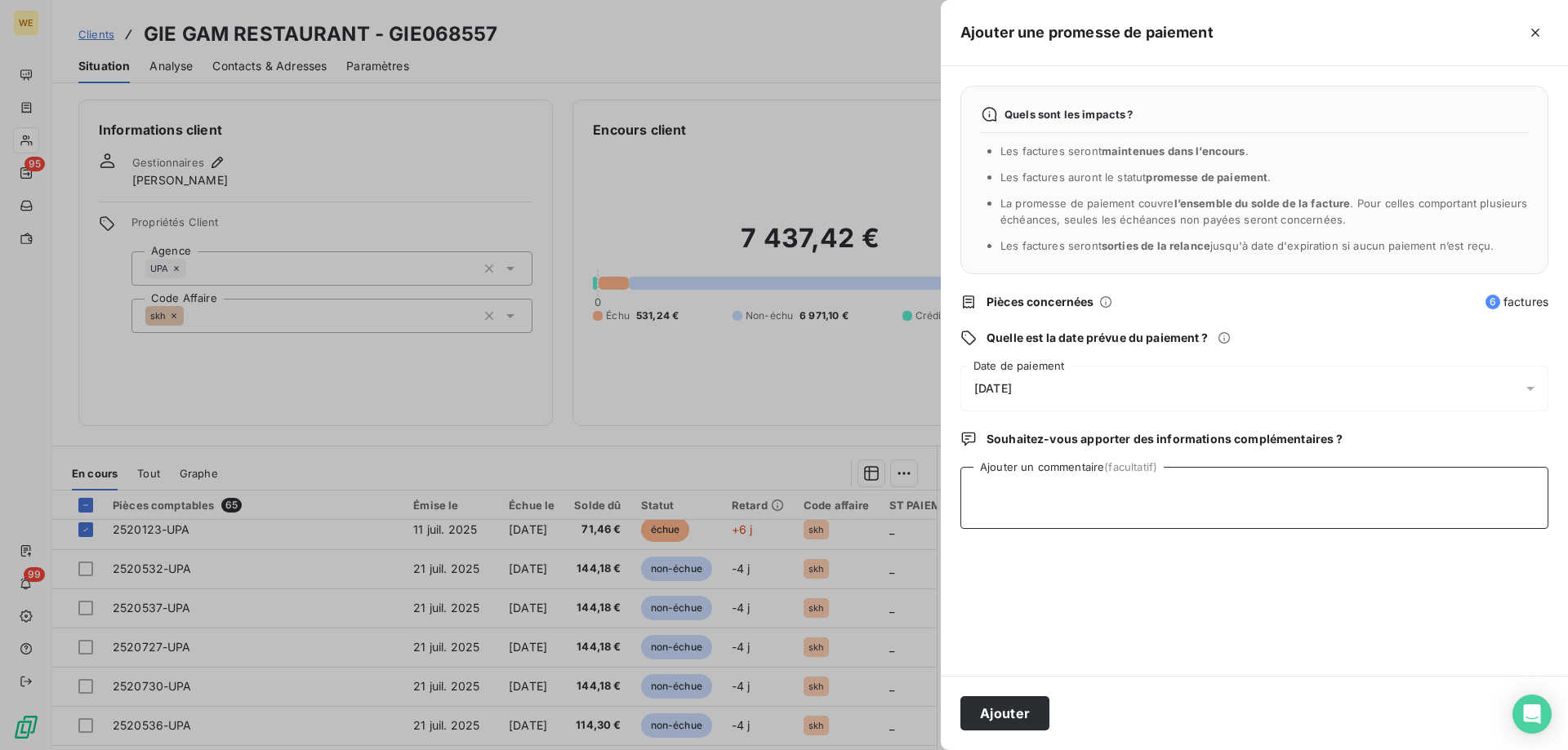
click at [1018, 512] on textarea "Ajouter un commentaire (facultatif)" at bounding box center [1254, 498] width 588 height 62
click at [1060, 502] on textarea "Ajouter un commentaire (facultatif)" at bounding box center [1254, 498] width 588 height 62
type textarea "[DATE]"
click at [1012, 385] on span "[DATE]" at bounding box center [992, 389] width 38 height 13
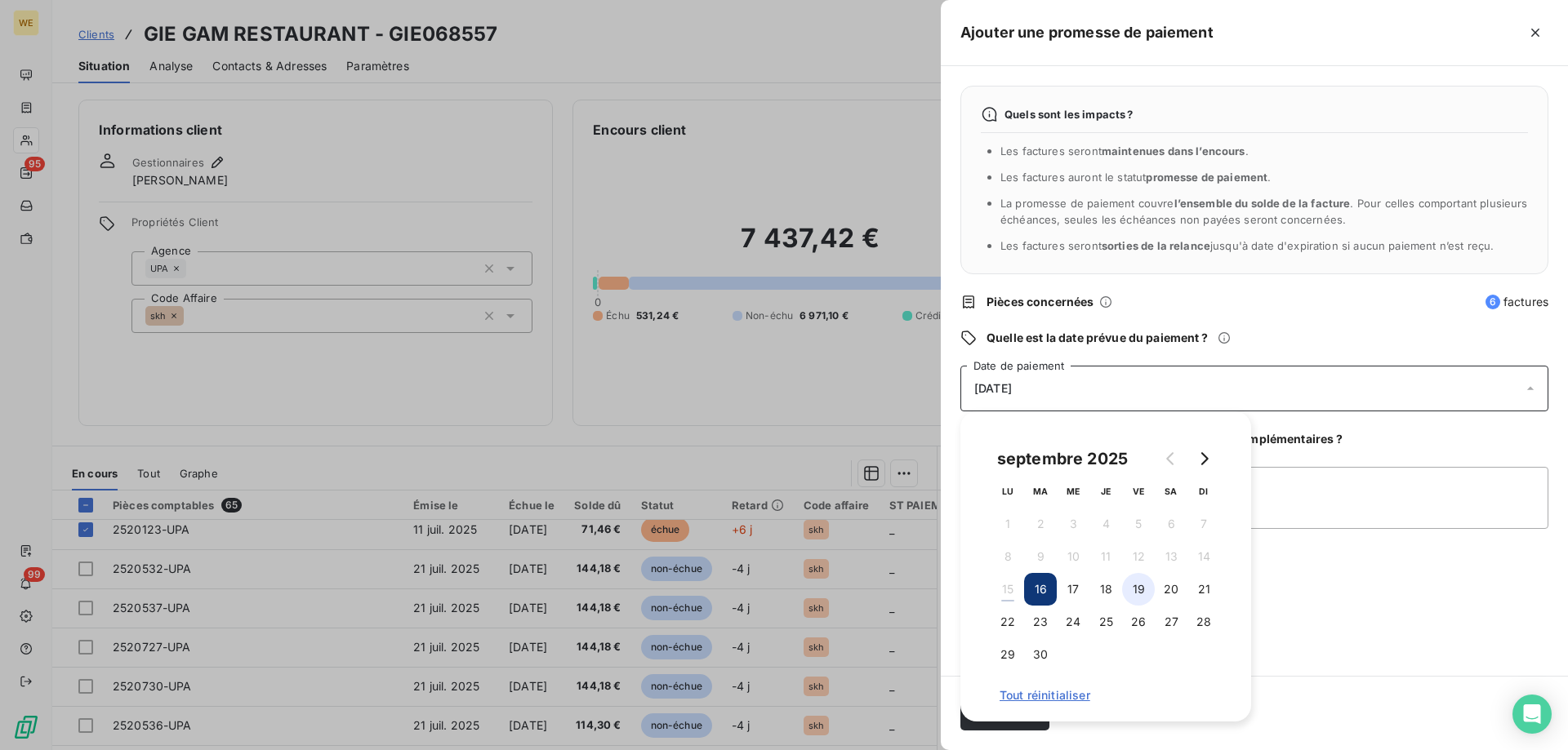
click at [1136, 583] on button "19" at bounding box center [1138, 588] width 32 height 32
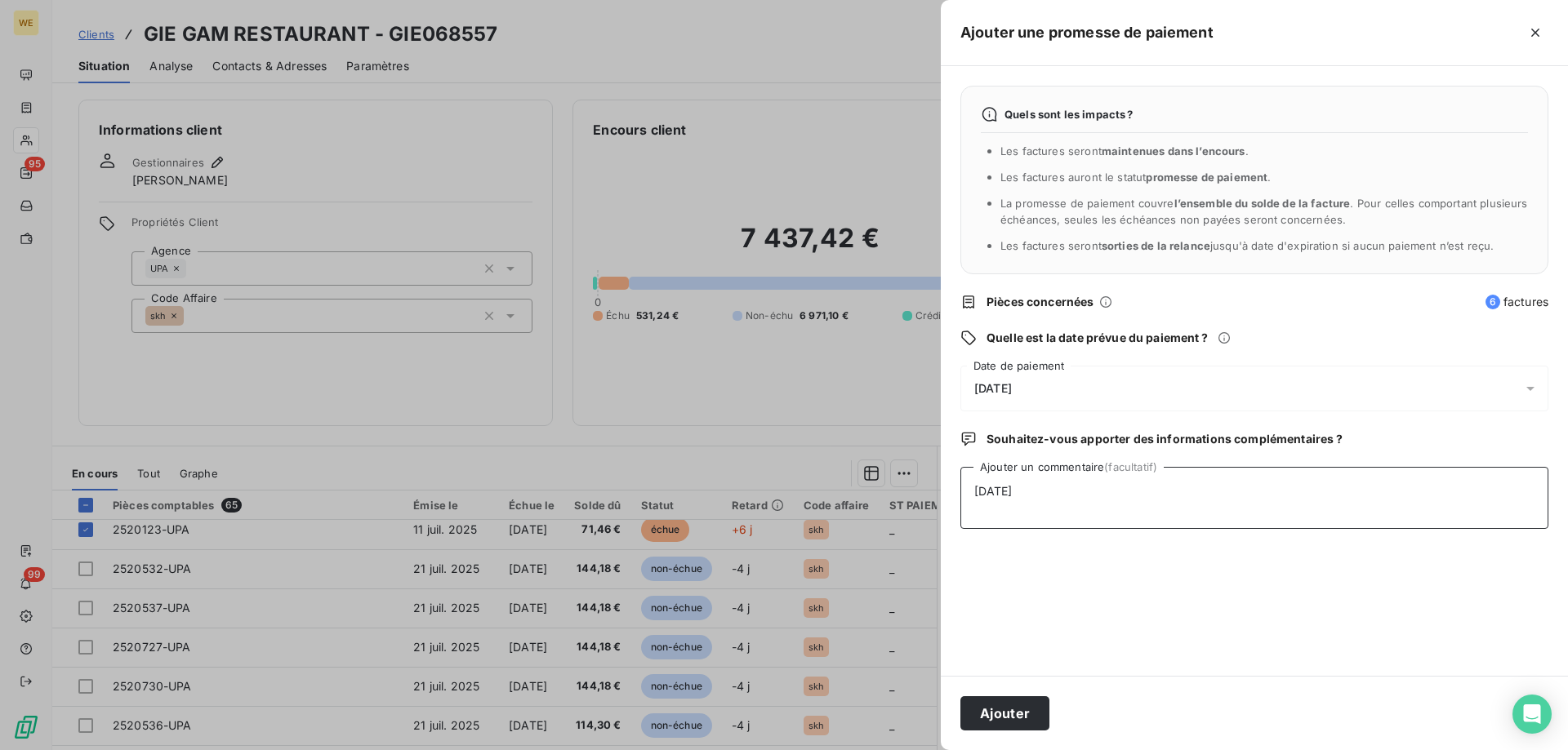
click at [1316, 500] on textarea "[DATE]" at bounding box center [1254, 498] width 588 height 62
click at [992, 733] on div "Ajouter" at bounding box center [1254, 712] width 627 height 74
click at [989, 723] on button "Ajouter" at bounding box center [1005, 712] width 89 height 34
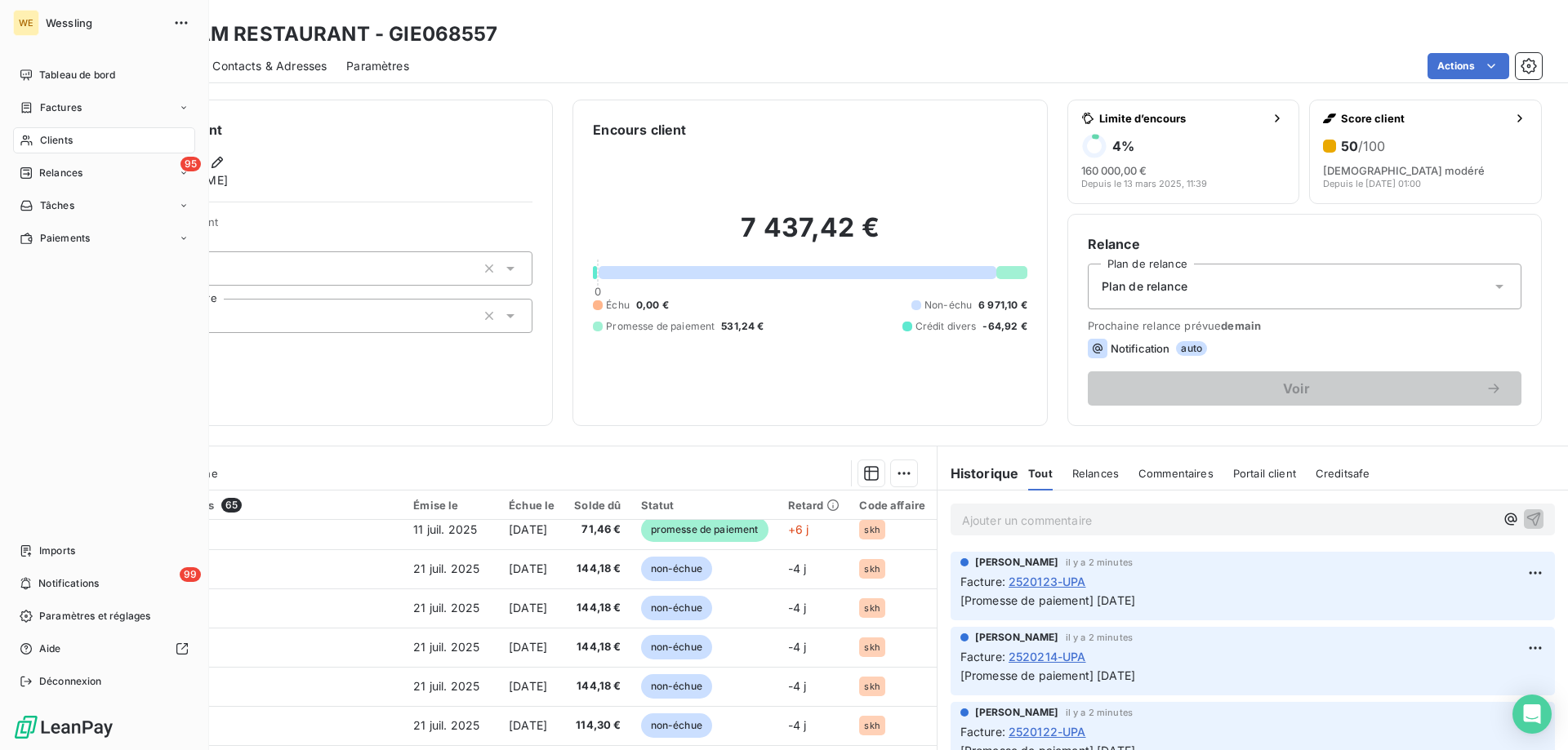
drag, startPoint x: 69, startPoint y: 132, endPoint x: 593, endPoint y: 107, distance: 524.6
click at [73, 132] on div "Clients" at bounding box center [104, 141] width 182 height 26
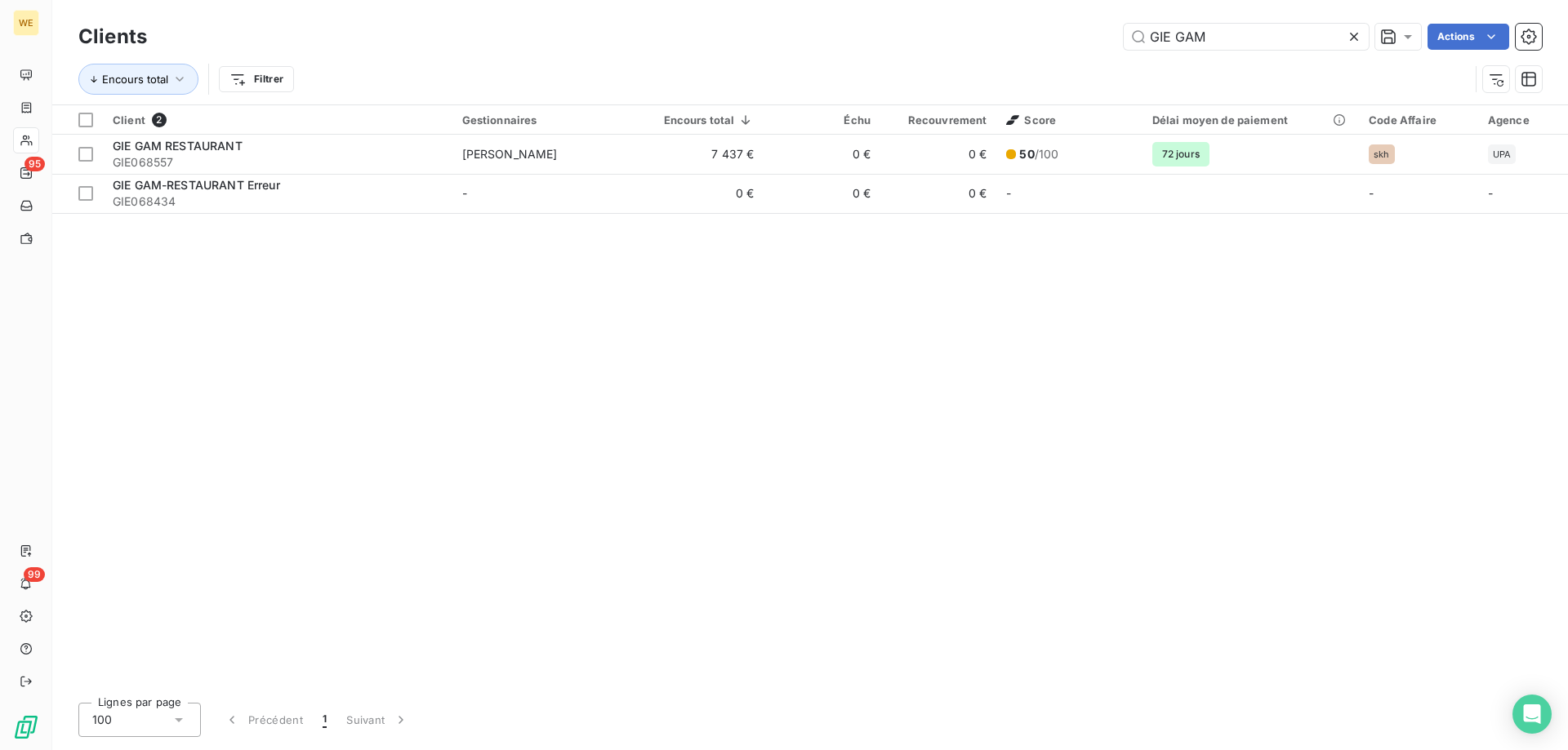
drag, startPoint x: 1218, startPoint y: 44, endPoint x: 1295, endPoint y: 12, distance: 83.4
click at [1067, 50] on div "Clients GIE GAM Actions" at bounding box center [810, 36] width 1463 height 34
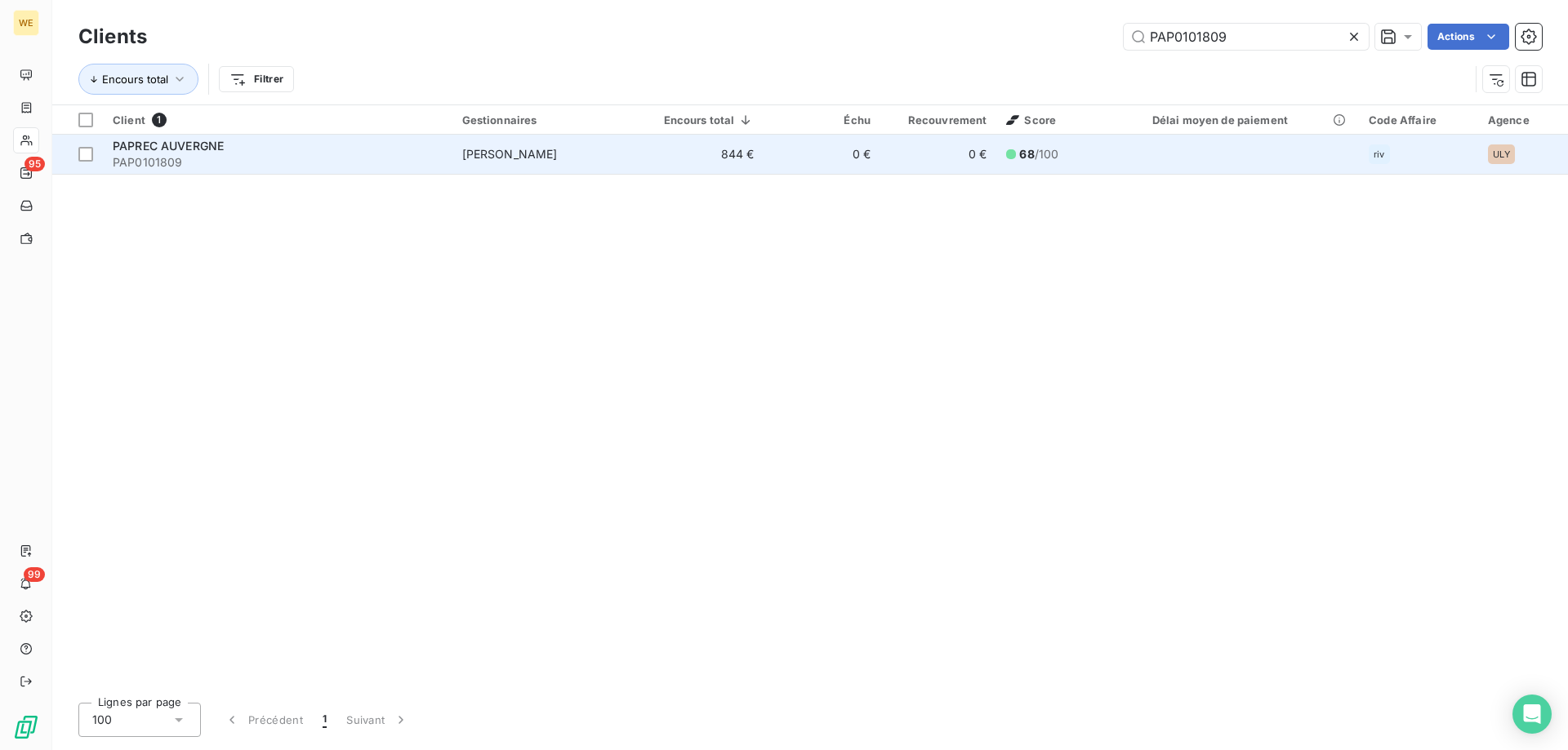
type input "PAP0101809"
click at [253, 149] on div "PAPREC AUVERGNE" at bounding box center [278, 146] width 330 height 17
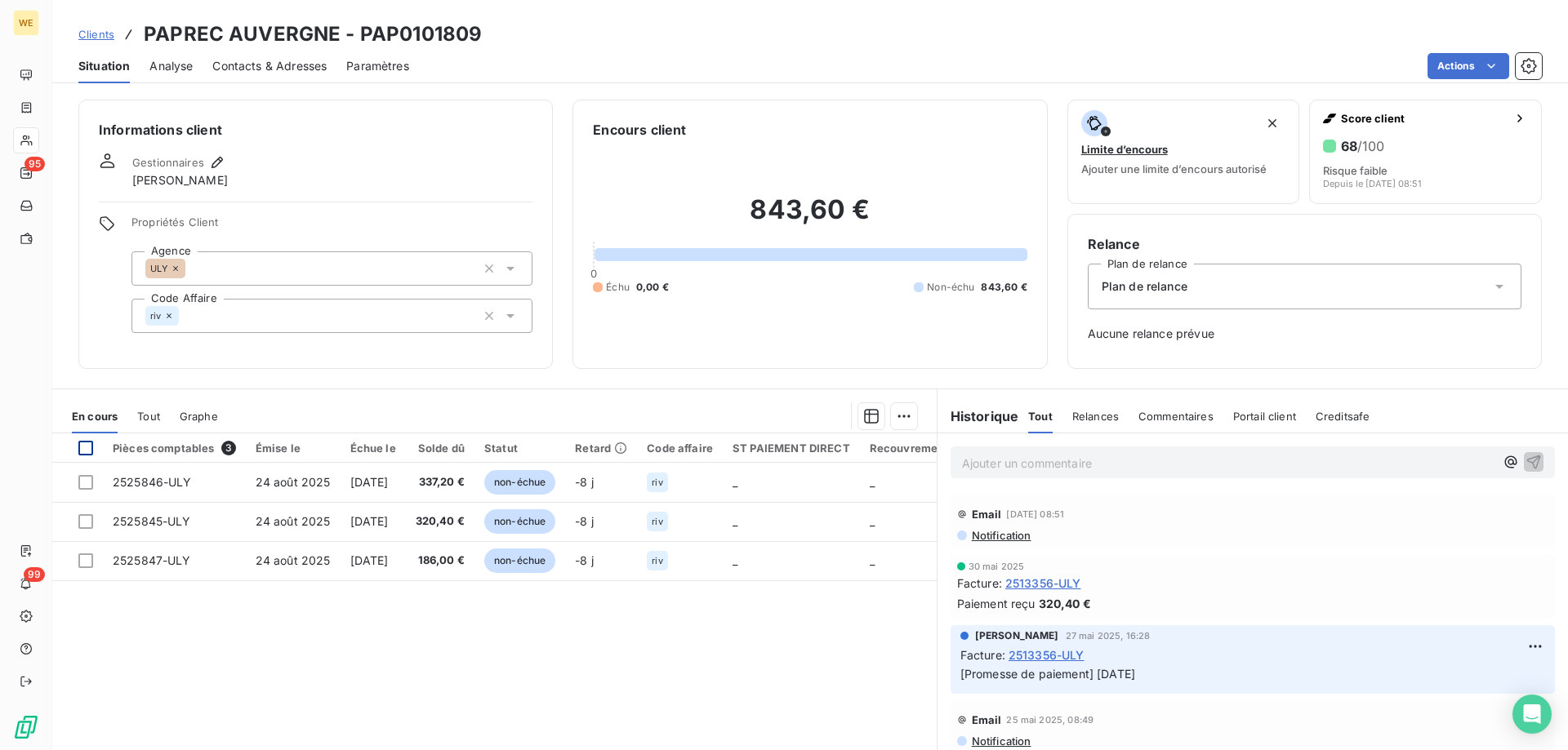
click at [79, 444] on div at bounding box center [86, 448] width 15 height 15
click at [896, 415] on html "WE 95 99 Clients PAPREC AUVERGNE - PAP0101809 Situation Analyse Contacts & Adre…" at bounding box center [784, 375] width 1568 height 750
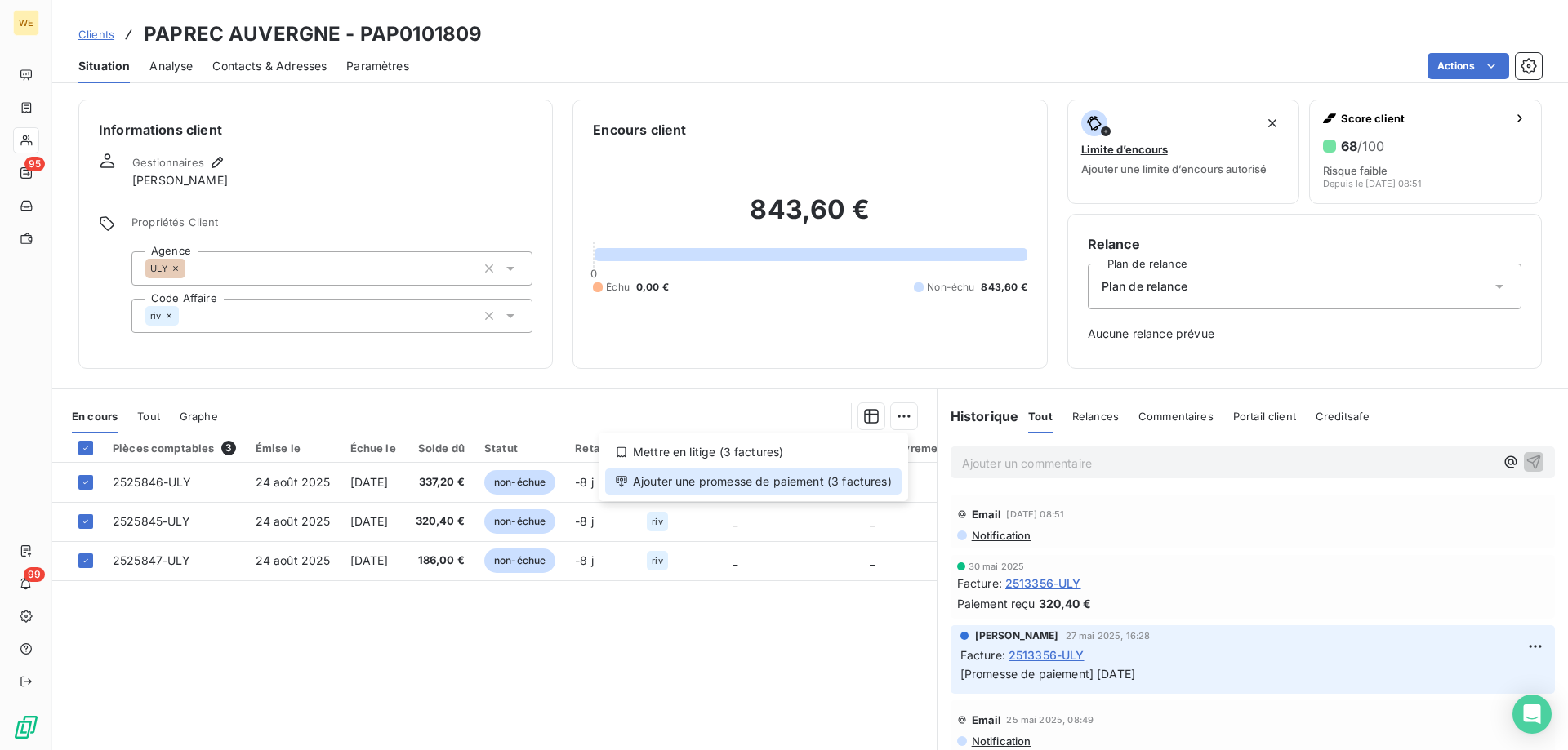
click at [892, 477] on div "Ajouter une promesse de paiement (3 factures)" at bounding box center [753, 482] width 296 height 26
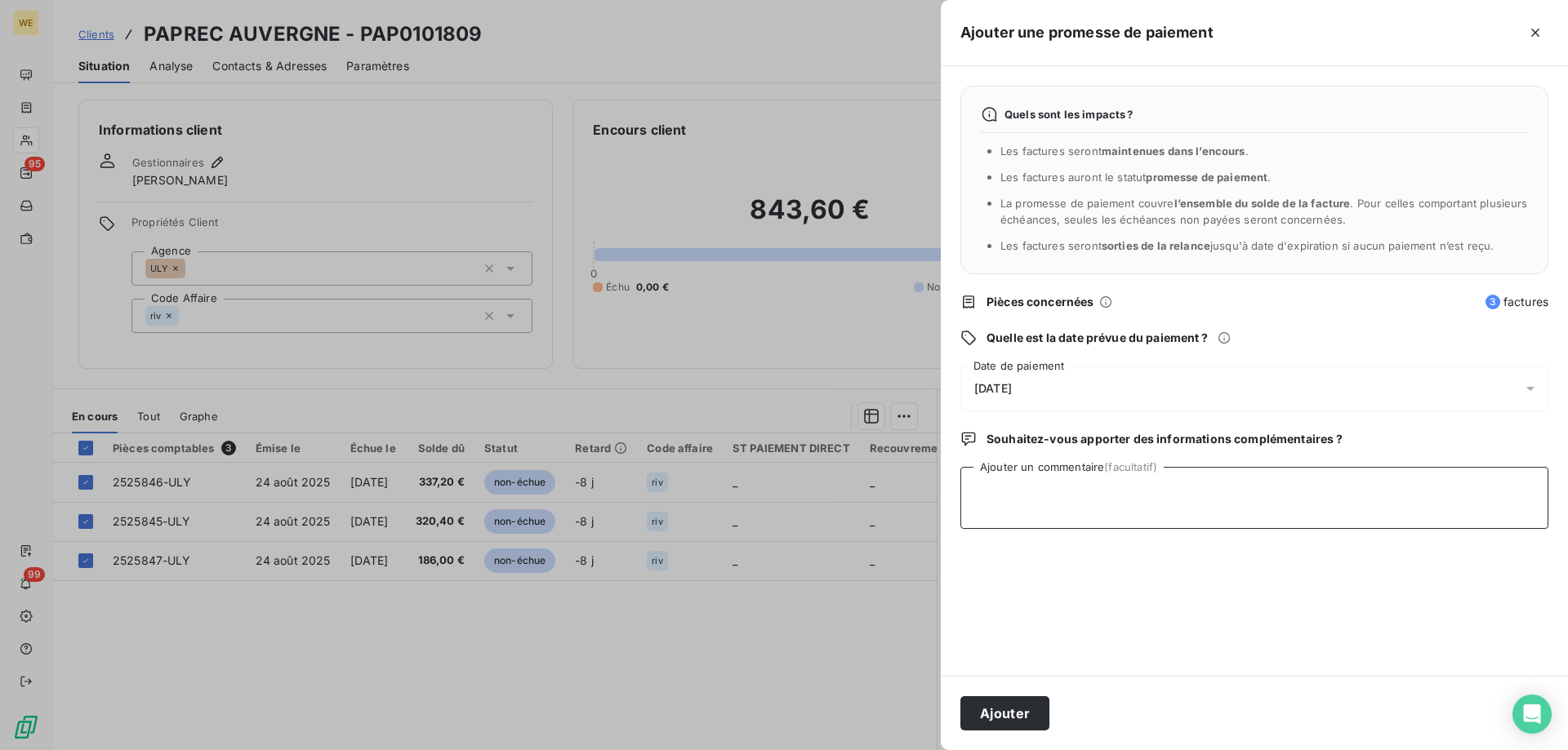
click at [997, 487] on textarea "Ajouter un commentaire (facultatif)" at bounding box center [1254, 498] width 588 height 62
type textarea "[DATE]"
click at [1022, 397] on div "[DATE]" at bounding box center [1254, 389] width 588 height 45
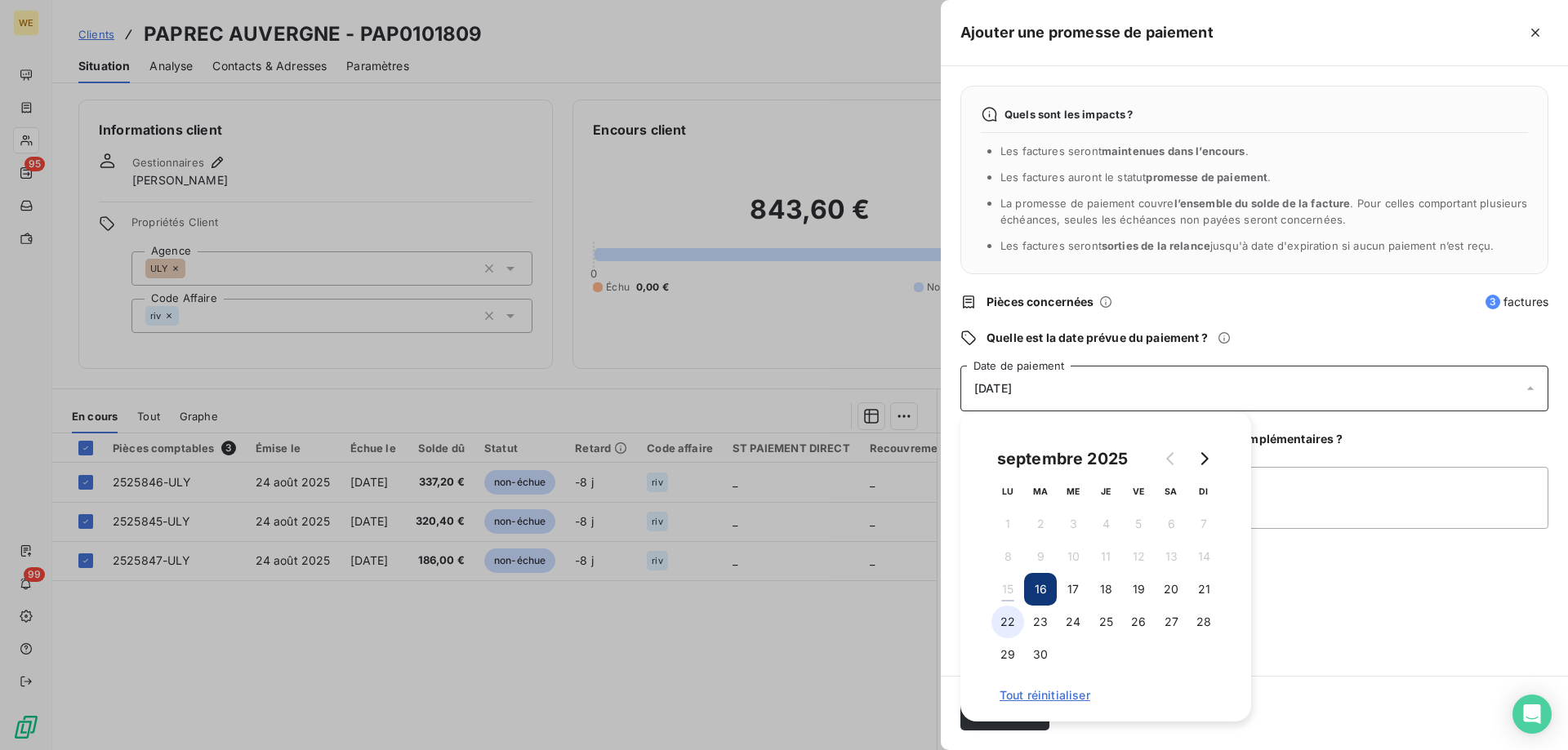
click at [1012, 624] on button "22" at bounding box center [1007, 622] width 32 height 32
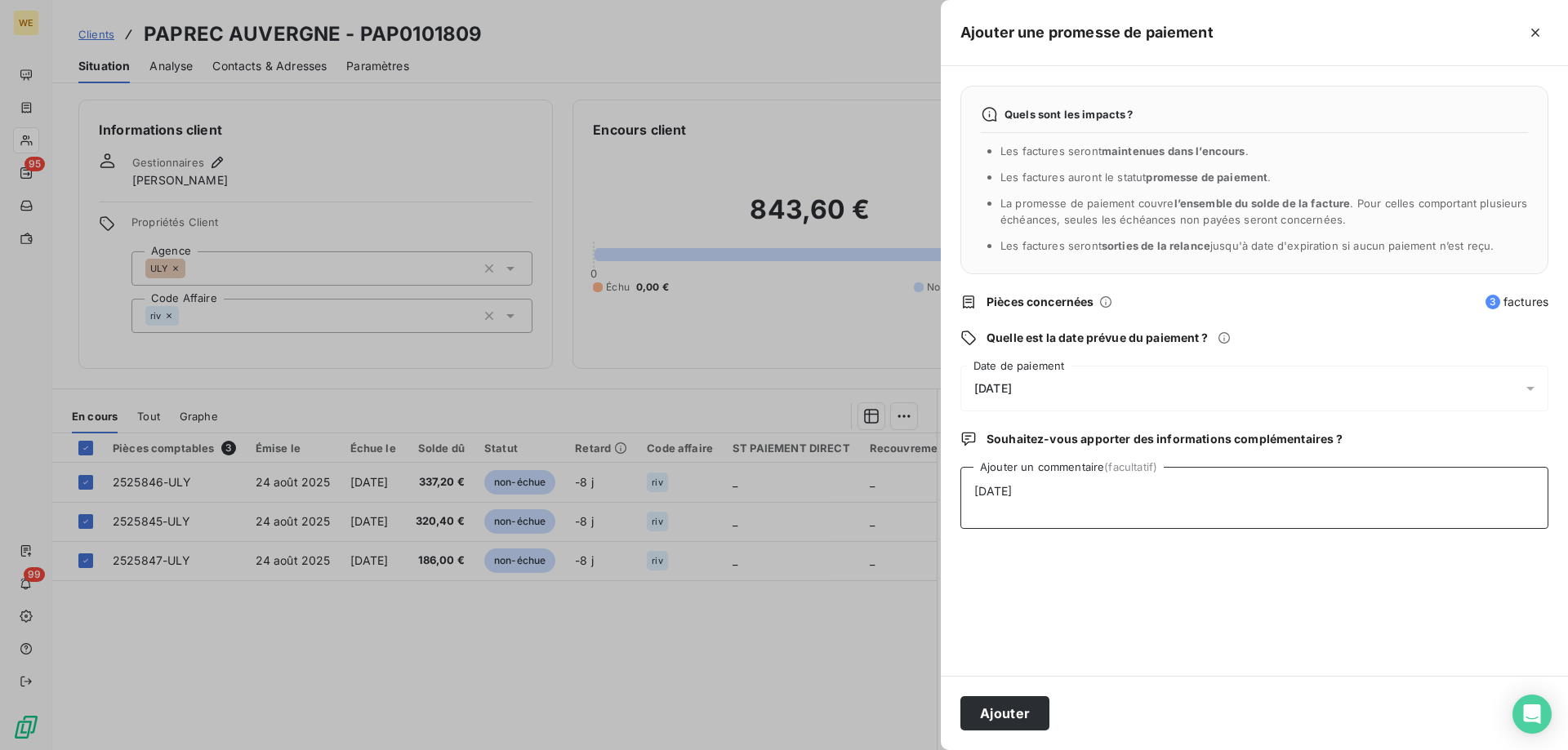
click at [1359, 503] on textarea "[DATE]" at bounding box center [1254, 498] width 588 height 62
click at [1028, 715] on button "Ajouter" at bounding box center [1005, 712] width 89 height 34
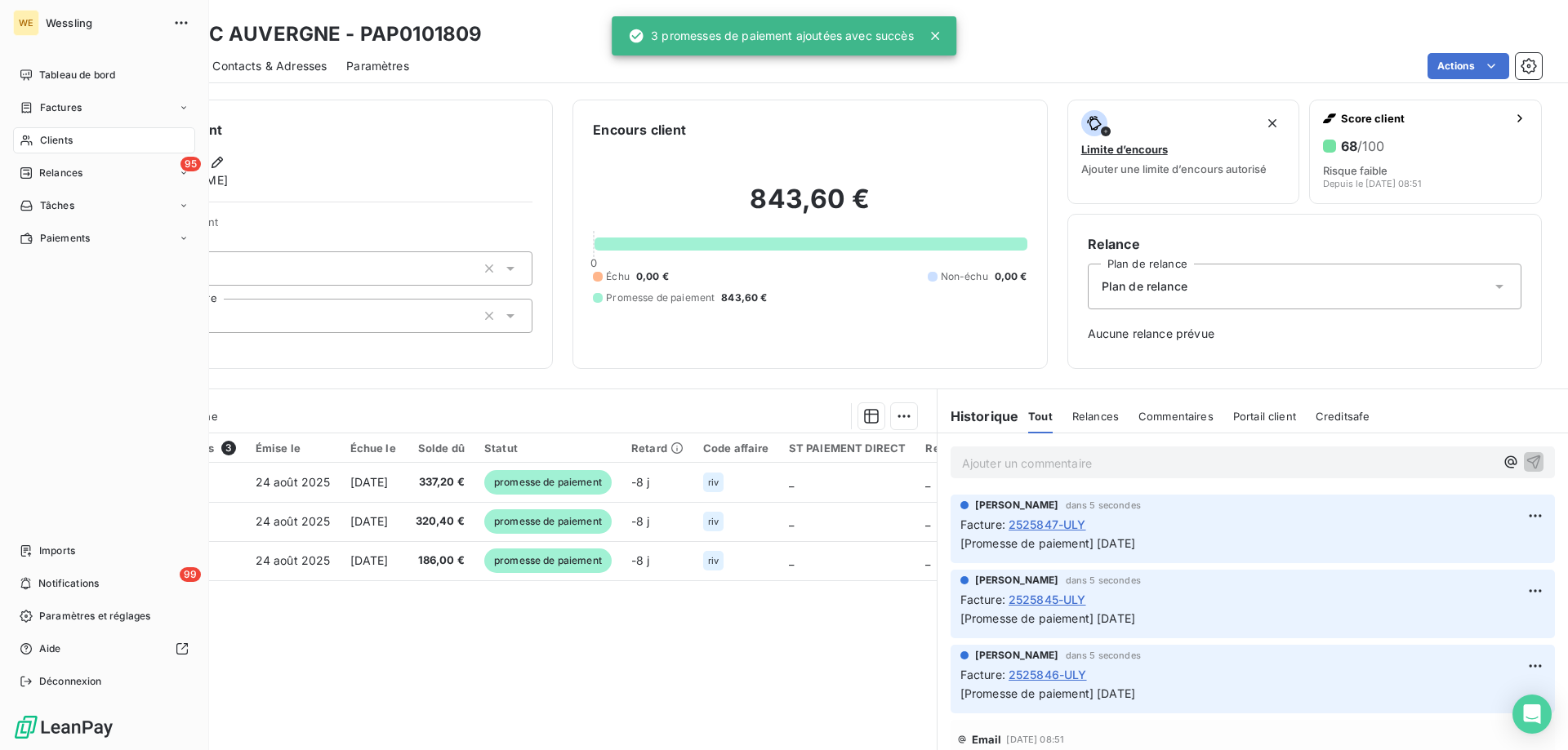
drag, startPoint x: 60, startPoint y: 138, endPoint x: 235, endPoint y: 143, distance: 175.1
click at [61, 138] on span "Clients" at bounding box center [56, 140] width 32 height 15
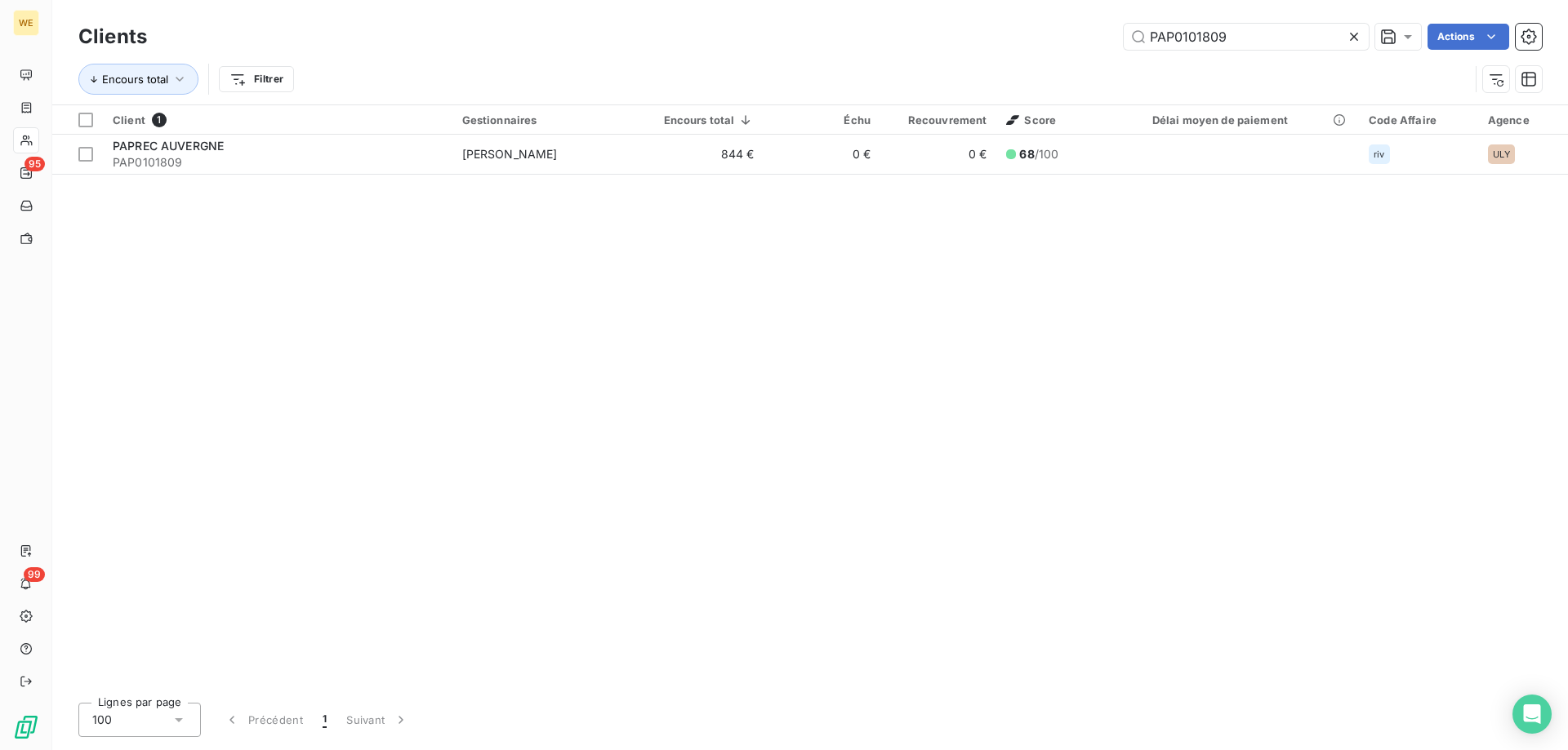
drag, startPoint x: 1278, startPoint y: 32, endPoint x: 977, endPoint y: 81, distance: 305.0
click at [977, 81] on div "Clients PAP0101809 Actions Encours total Filtrer" at bounding box center [810, 61] width 1463 height 85
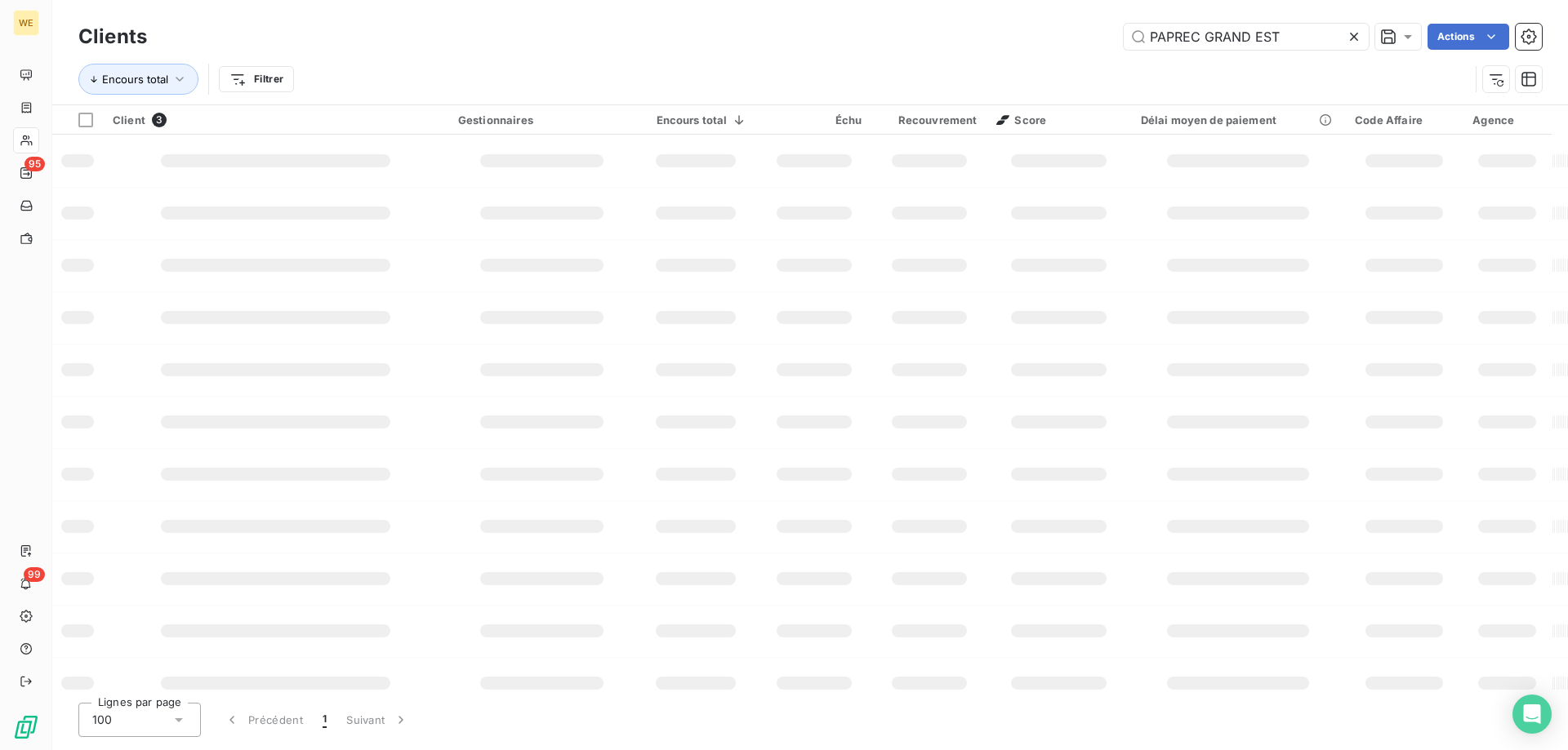
type input "PAPREC GRAND EST"
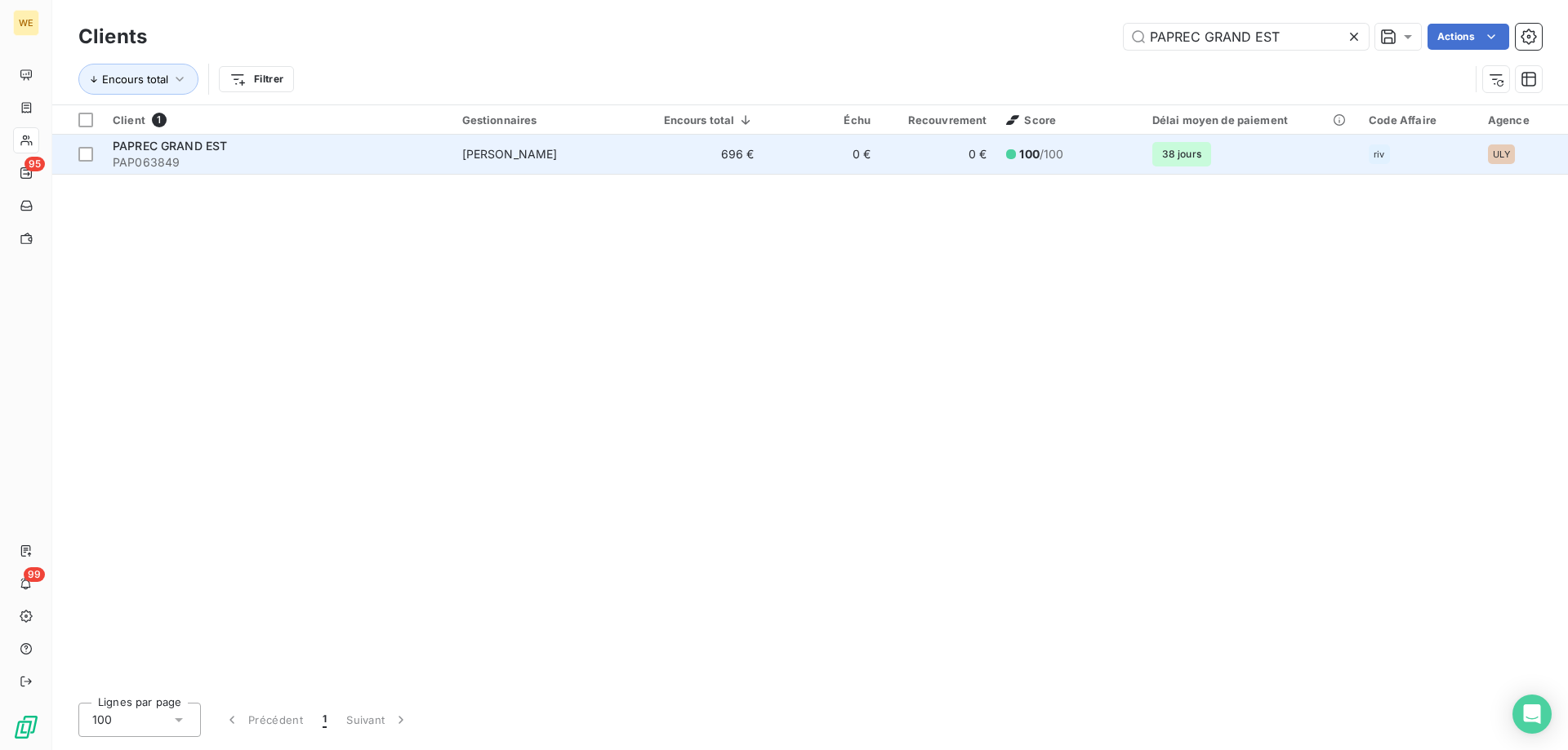
click at [722, 141] on td "696 €" at bounding box center [702, 154] width 122 height 39
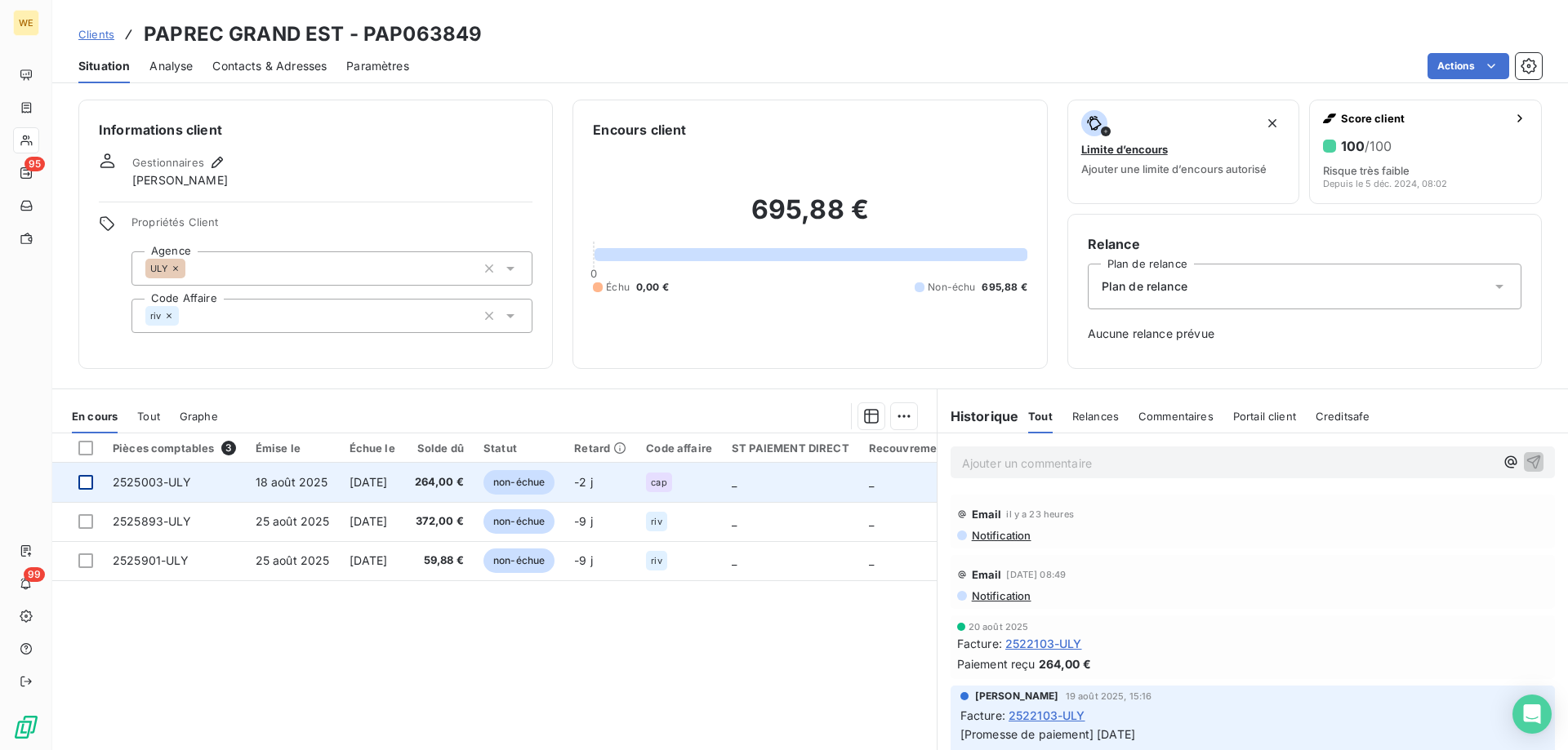
click at [88, 487] on div at bounding box center [86, 482] width 15 height 15
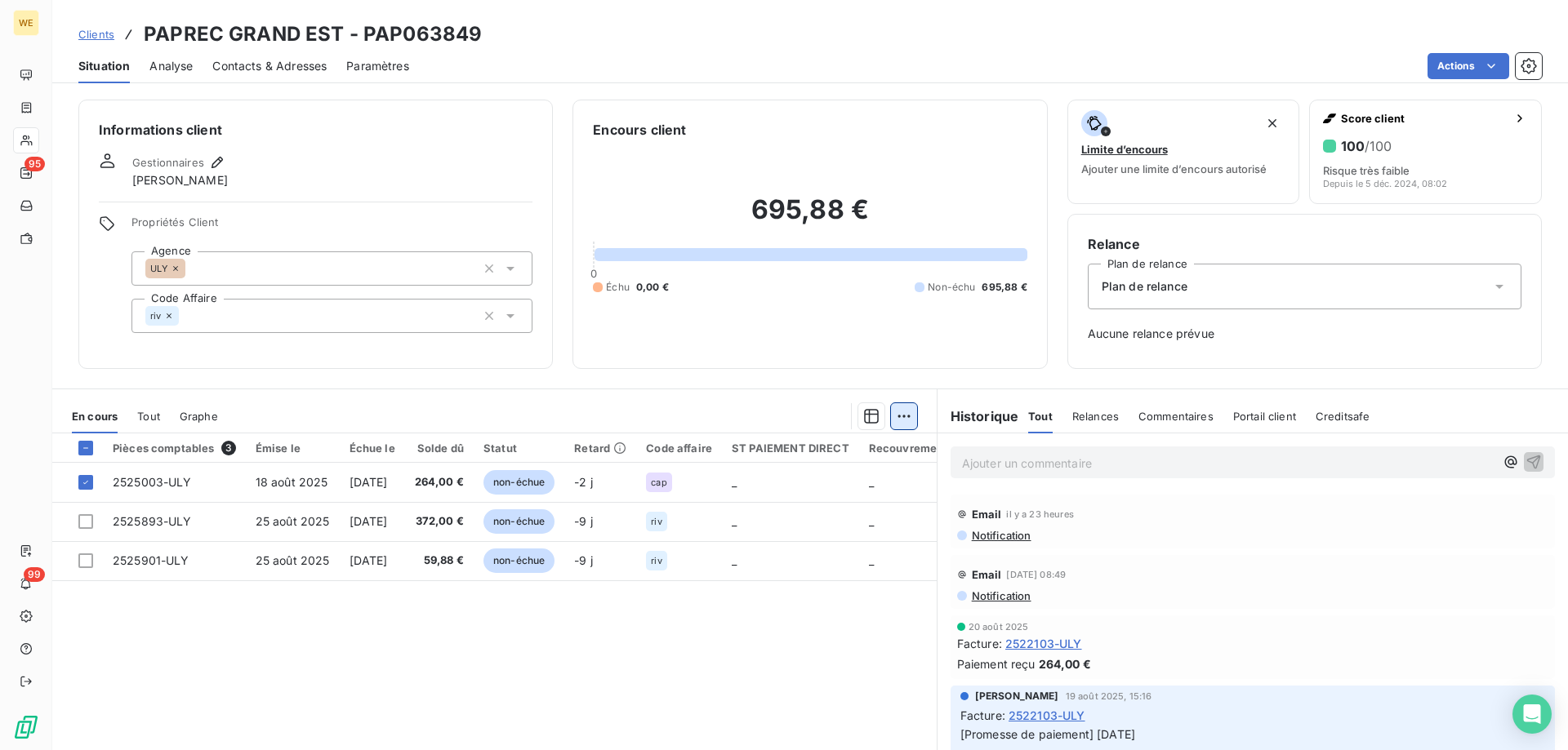
click at [902, 420] on html "WE 95 99 Clients PAPREC GRAND EST - PAP063849 Situation Analyse Contacts & Adre…" at bounding box center [784, 375] width 1568 height 750
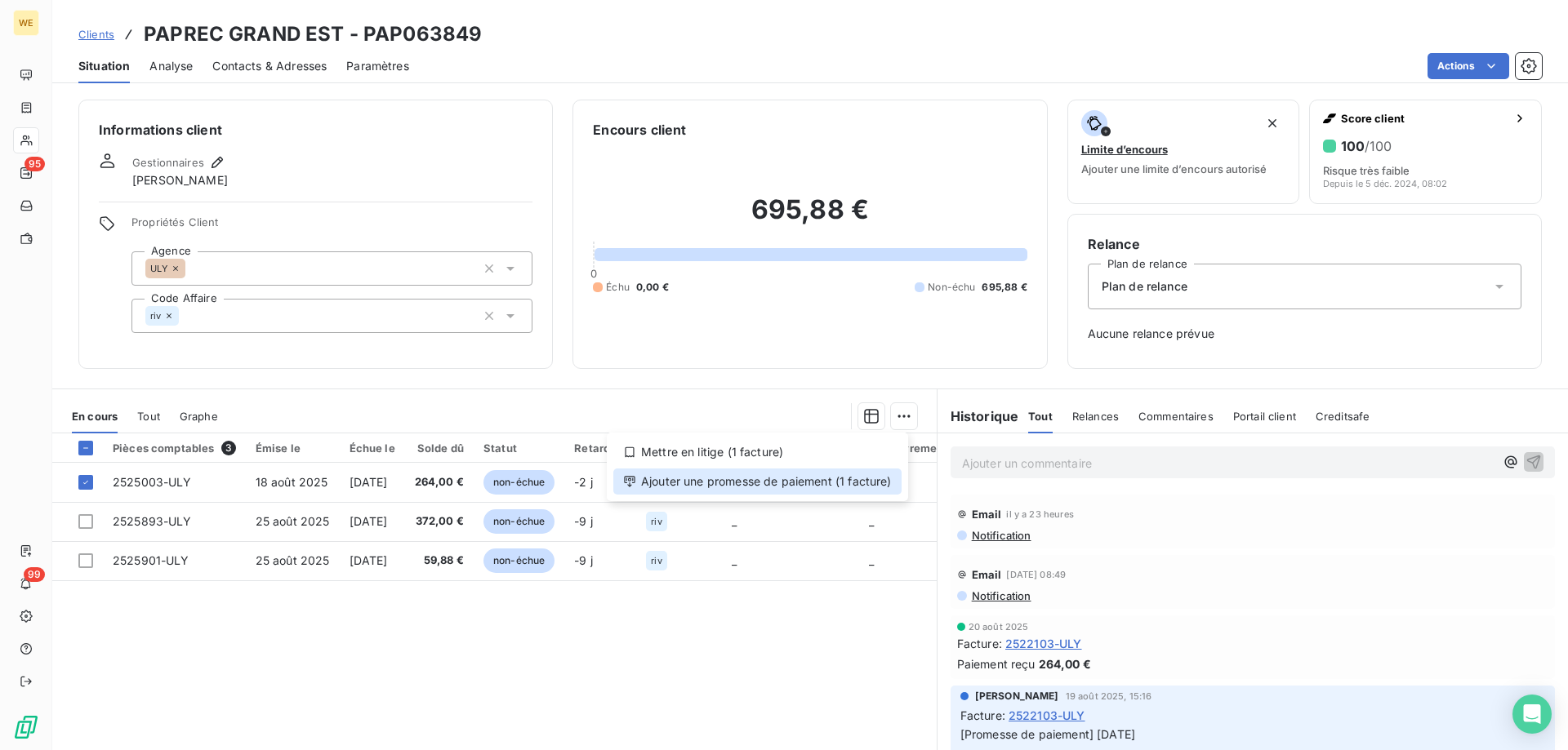
click at [864, 477] on div "Ajouter une promesse de paiement (1 facture)" at bounding box center [757, 482] width 288 height 26
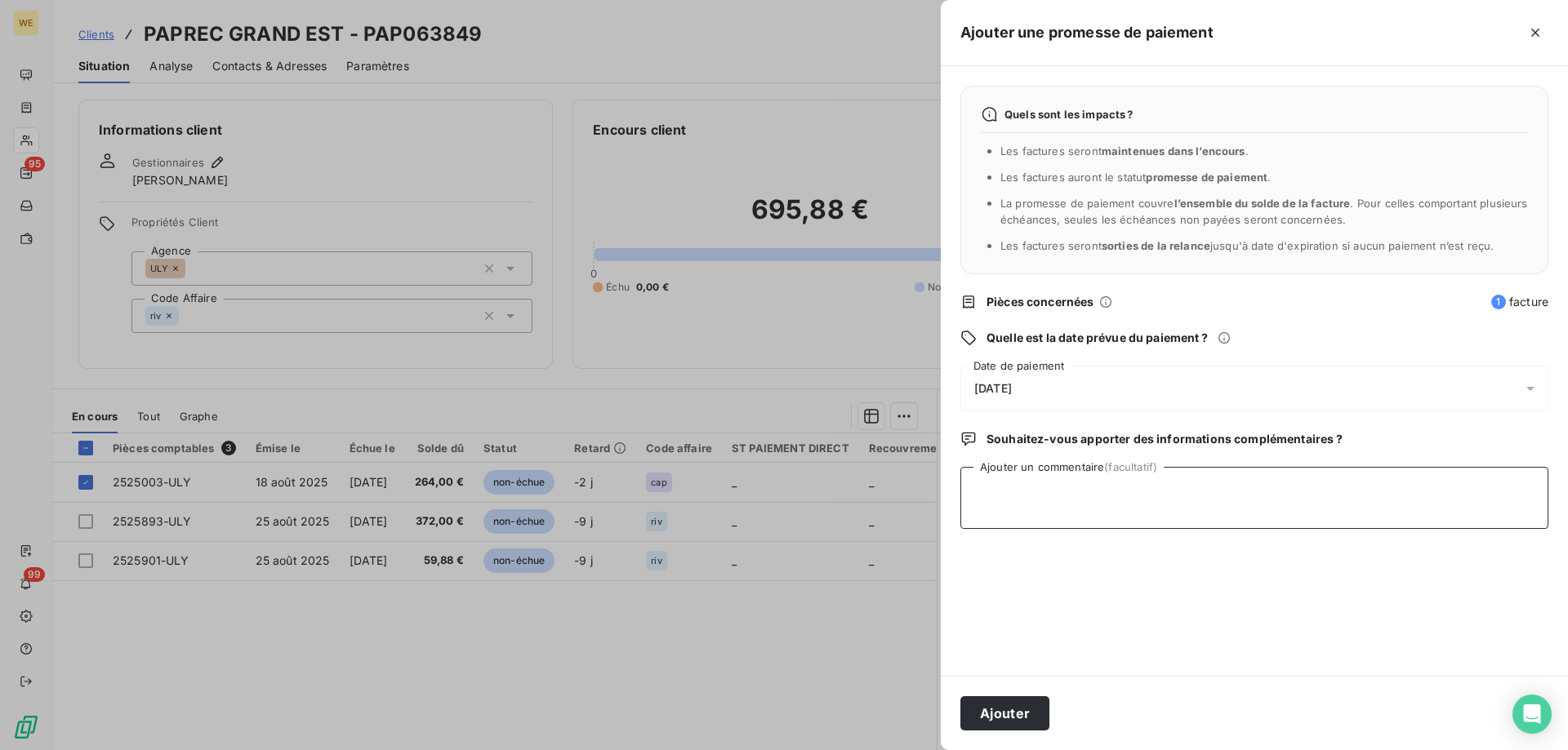
click at [1011, 492] on textarea "Ajouter un commentaire (facultatif)" at bounding box center [1254, 498] width 588 height 62
type textarea "[DATE]"
click at [1074, 382] on div "[DATE]" at bounding box center [1254, 389] width 588 height 45
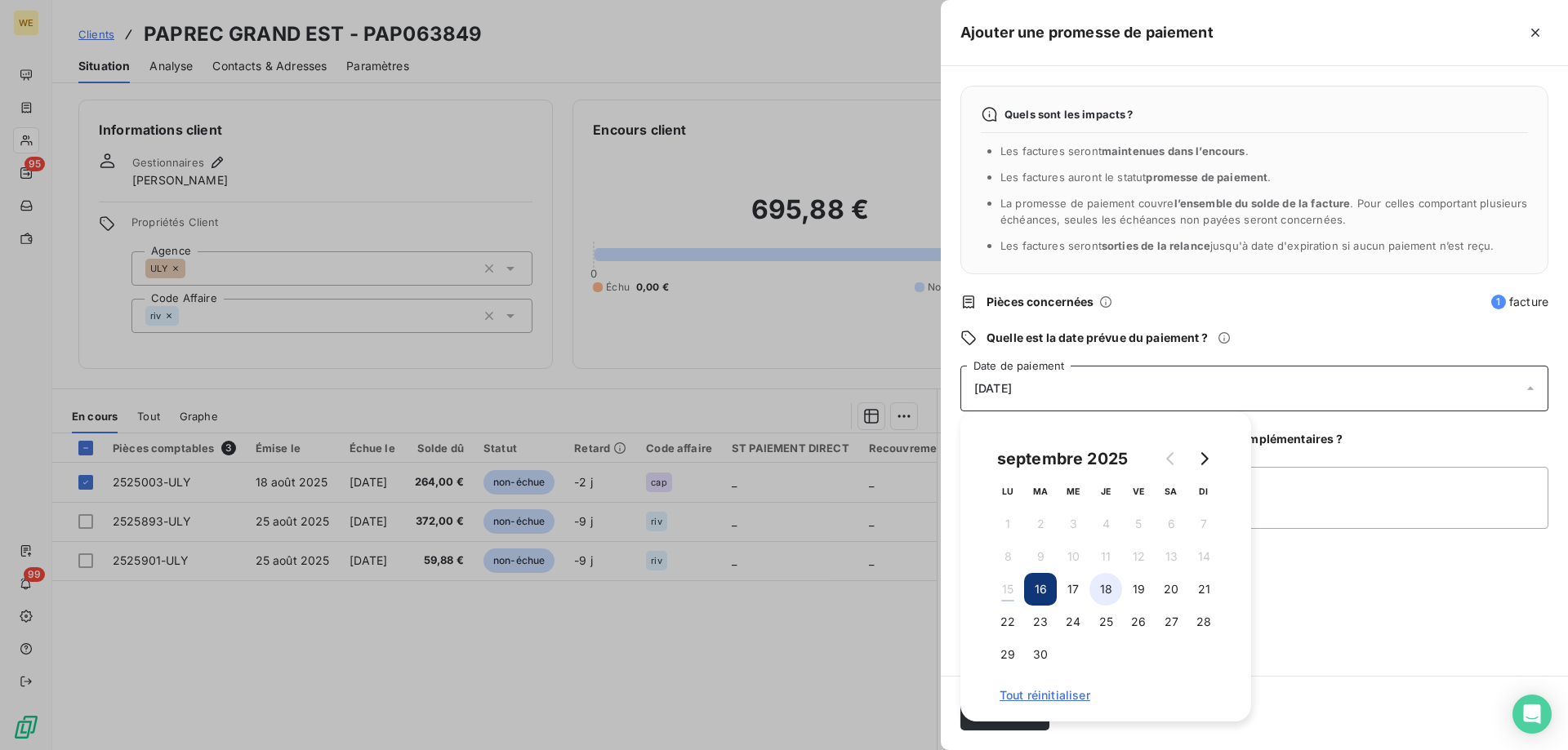
click at [1102, 594] on button "18" at bounding box center [1105, 588] width 32 height 32
click at [1315, 505] on textarea "[DATE]" at bounding box center [1254, 498] width 588 height 62
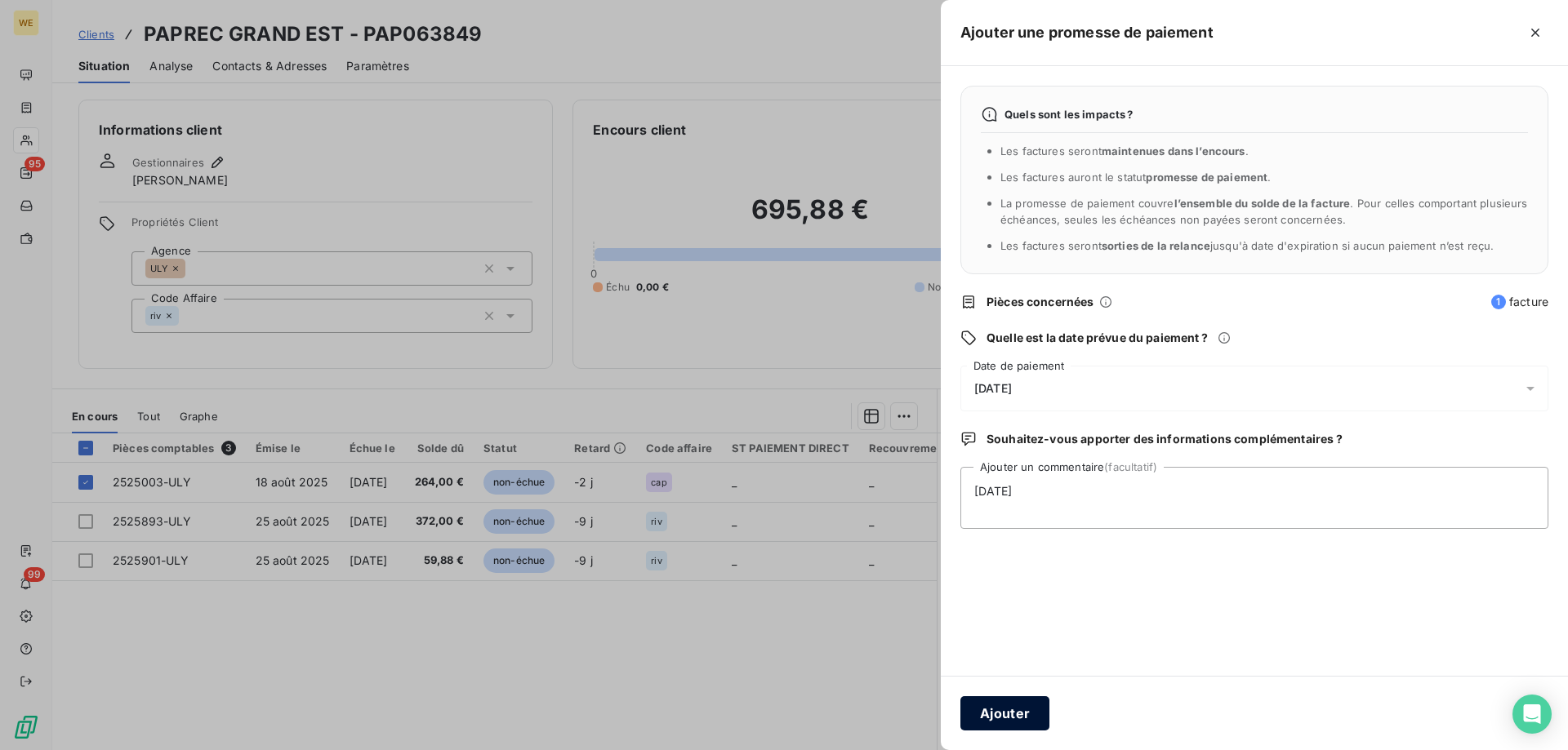
click at [1025, 715] on button "Ajouter" at bounding box center [1005, 712] width 89 height 34
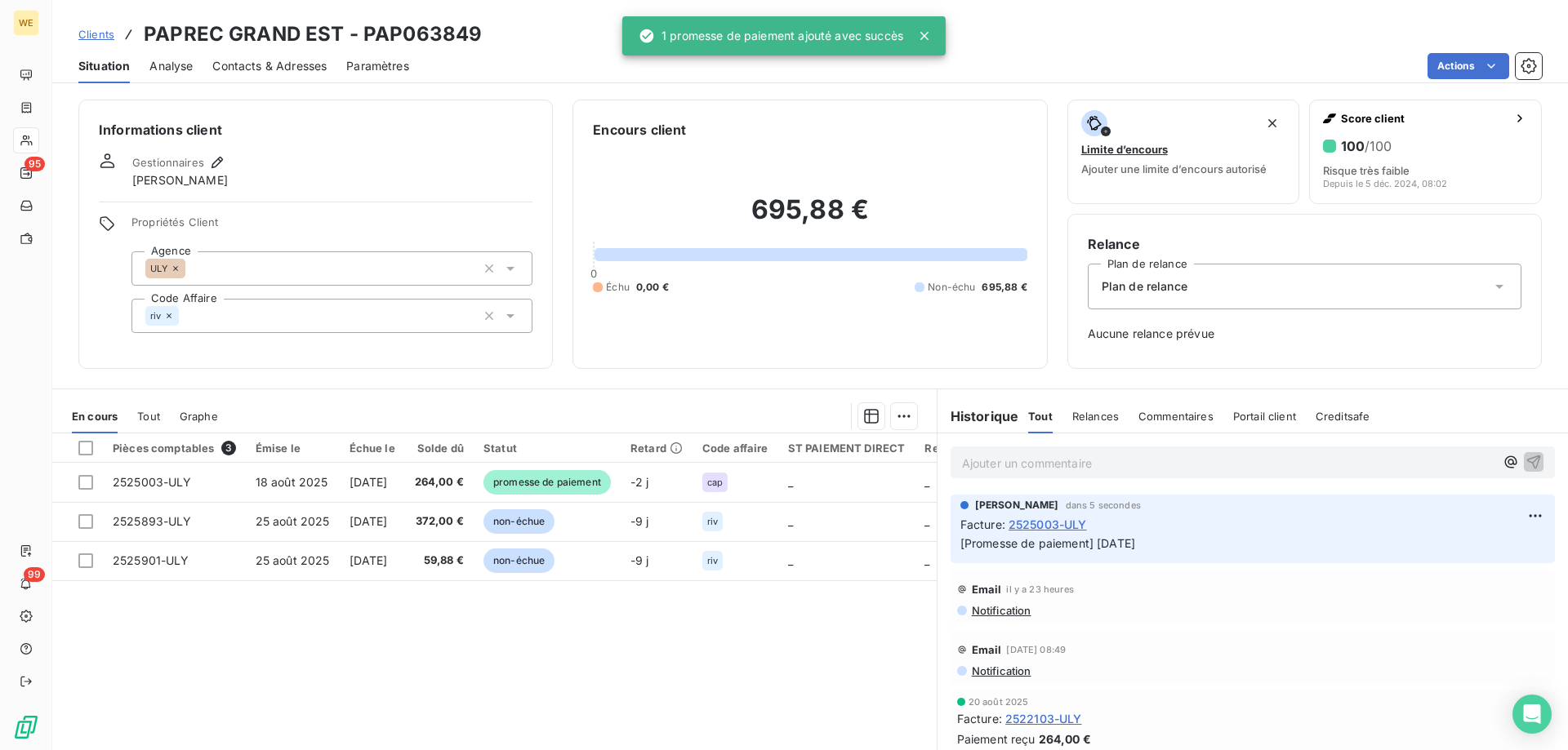
click at [387, 31] on h3 "PAPREC GRAND EST - PAP063849" at bounding box center [313, 34] width 338 height 30
copy h3 "PAP063849"
